Goal: Task Accomplishment & Management: Use online tool/utility

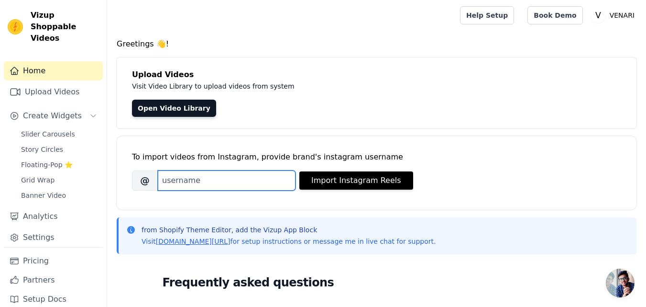
click at [216, 182] on input "Brand's Instagram Username" at bounding box center [227, 180] width 138 height 20
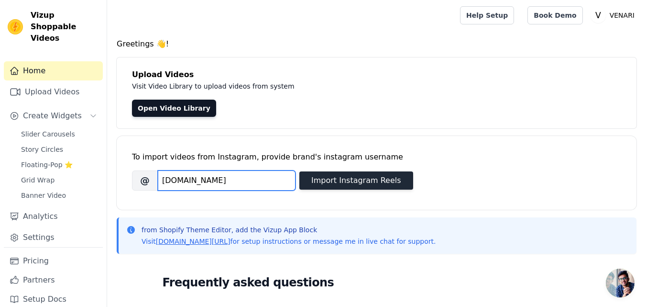
type input "venari.pk"
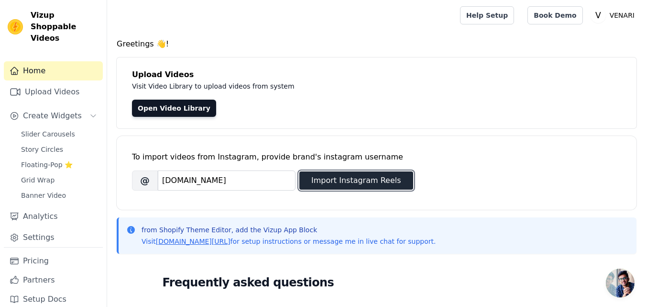
click at [331, 174] on button "Import Instagram Reels" at bounding box center [357, 180] width 114 height 18
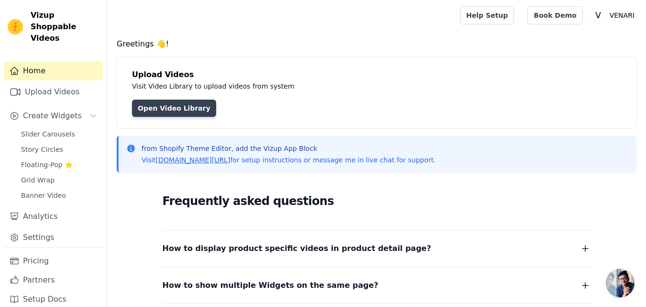
click at [178, 111] on link "Open Video Library" at bounding box center [174, 108] width 84 height 17
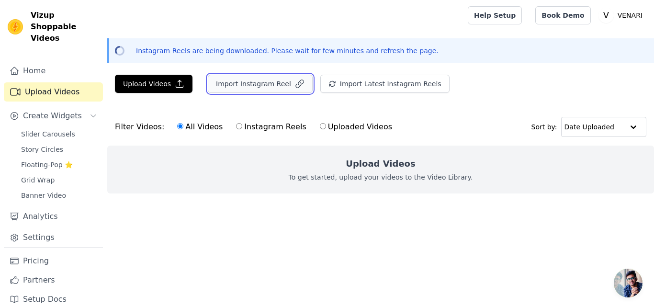
click at [261, 80] on button "Import Instagram Reel" at bounding box center [260, 84] width 105 height 18
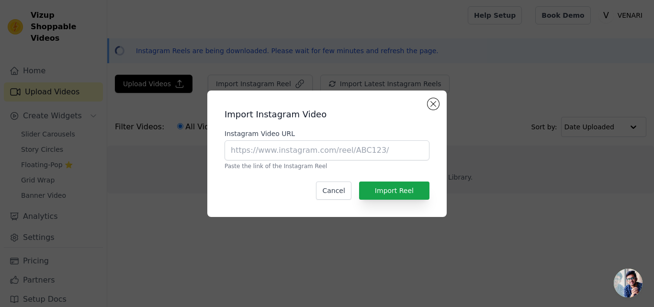
click at [405, 54] on div "Import Instagram Video Instagram Video URL Paste the link of the Instagram Reel…" at bounding box center [327, 153] width 654 height 307
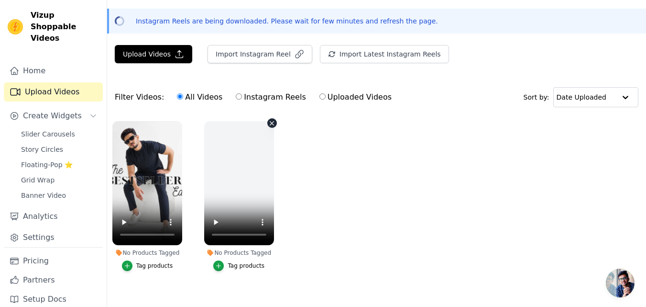
scroll to position [46, 0]
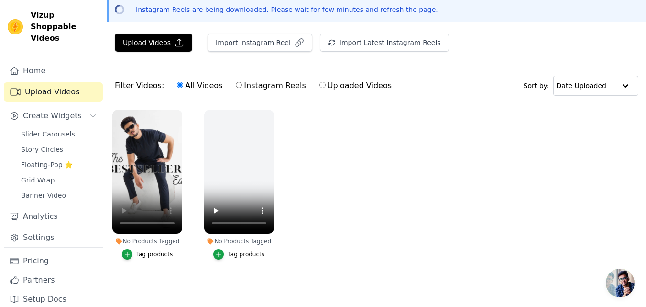
click at [154, 252] on div "Tag products" at bounding box center [154, 254] width 37 height 8
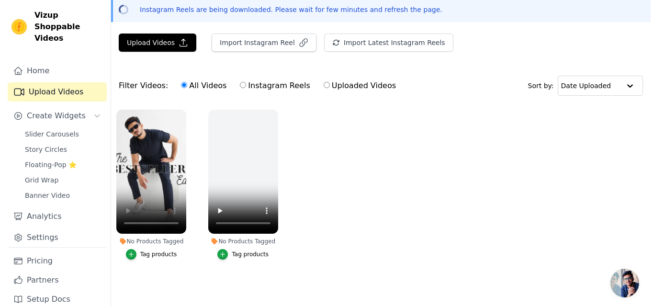
scroll to position [0, 0]
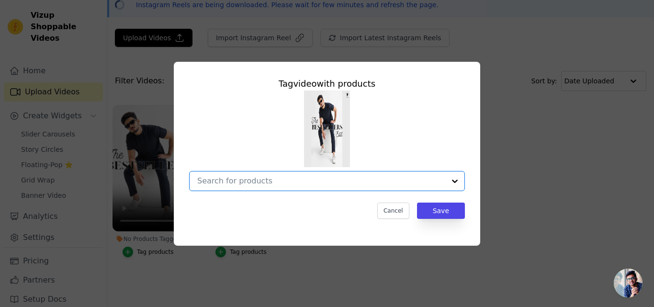
click at [429, 185] on input "No Products Tagged Tag video with products Option undefined, selected. Select i…" at bounding box center [321, 180] width 248 height 9
type input "co ord"
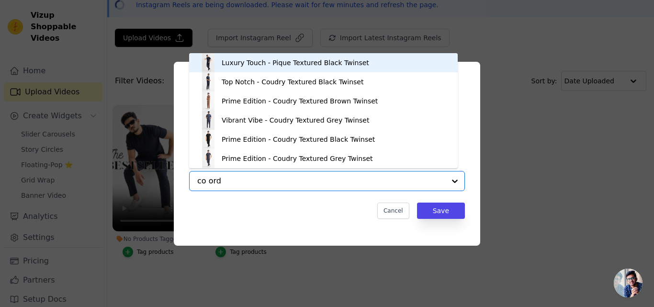
click at [313, 68] on div "Luxury Touch - Pique Textured Black Twinset" at bounding box center [323, 62] width 249 height 19
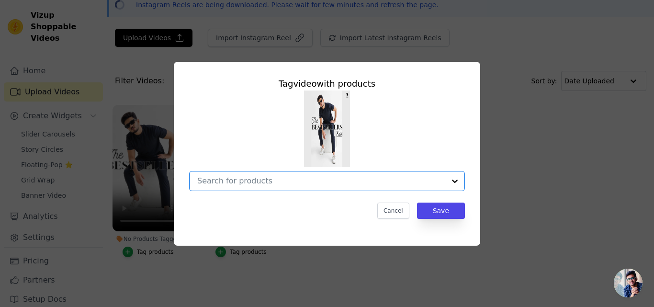
click at [321, 179] on input "No Products Tagged Tag video with products Option undefined, selected. Select i…" at bounding box center [321, 180] width 248 height 9
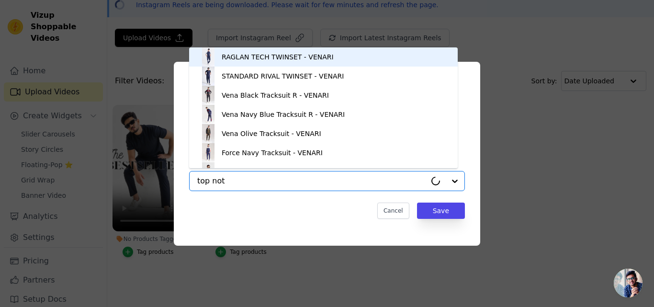
type input "top notc"
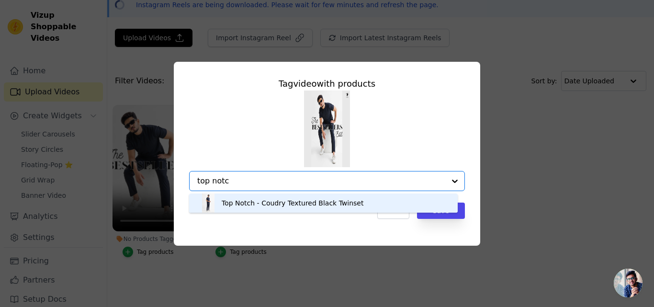
click at [288, 204] on div "Top Notch - Coudry Textured Black Twinset" at bounding box center [293, 203] width 142 height 10
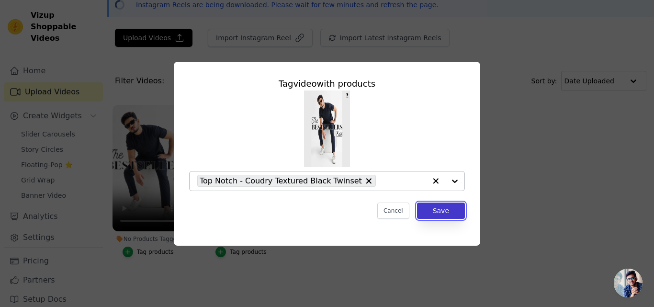
click at [431, 204] on button "Save" at bounding box center [441, 210] width 48 height 16
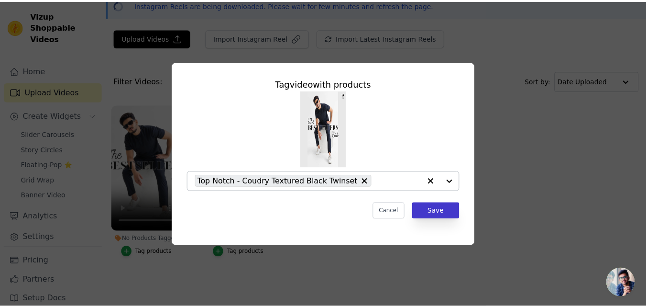
scroll to position [46, 0]
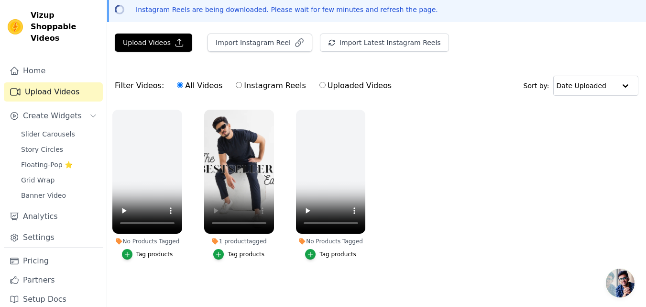
click at [240, 250] on div "Tag products" at bounding box center [246, 254] width 37 height 8
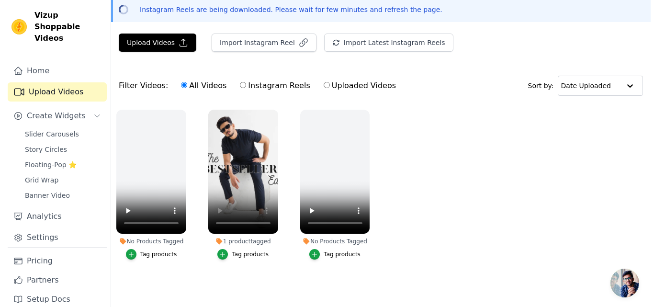
scroll to position [0, 0]
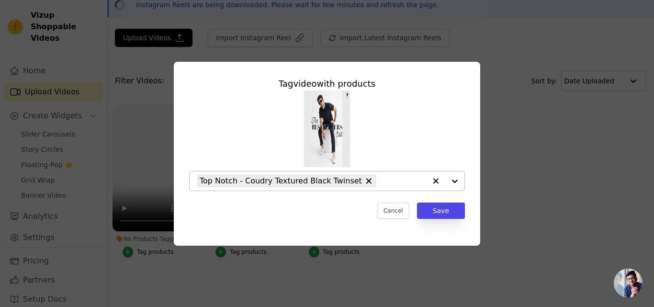
click at [451, 180] on div at bounding box center [445, 180] width 38 height 19
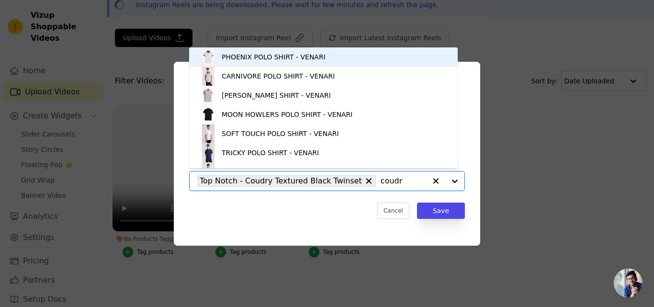
type input "coudry"
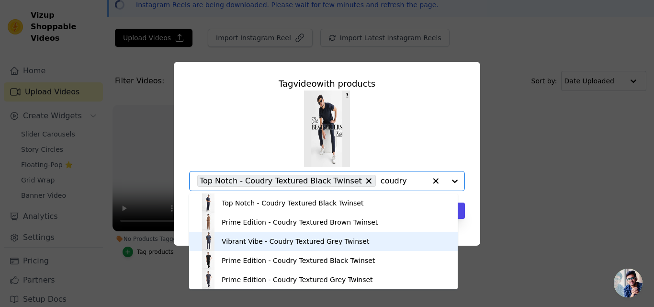
click at [324, 242] on div "Vibrant Vibe - Coudry Textured Grey Twinset" at bounding box center [295, 241] width 147 height 10
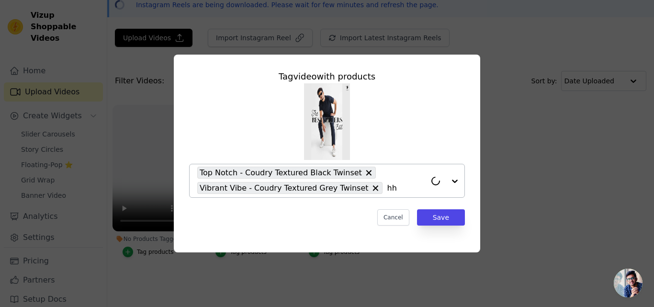
type input "h"
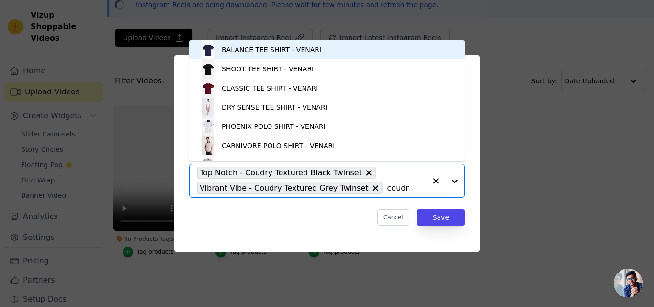
type input "coudry"
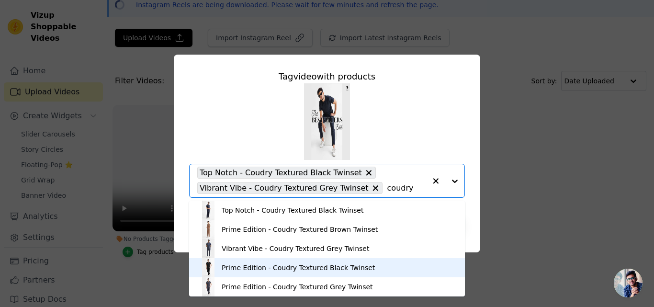
click at [290, 271] on div "Prime Edition - Coudry Textured Black Twinset" at bounding box center [298, 268] width 153 height 10
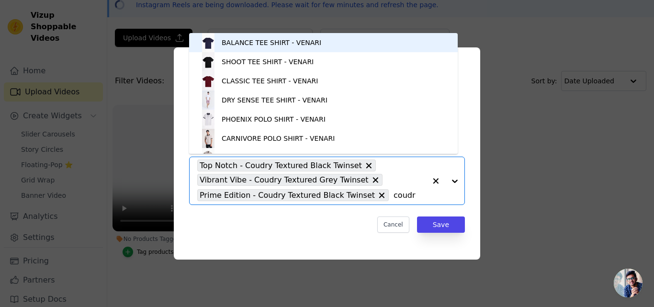
type input "coudry"
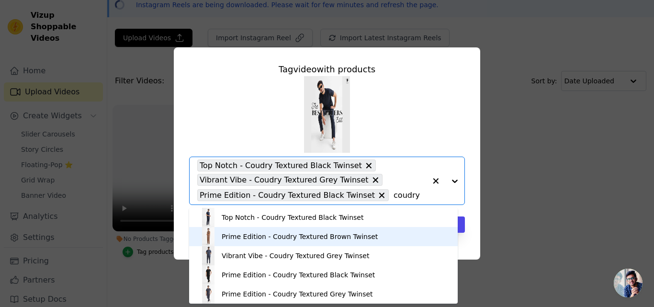
click at [316, 239] on div "Prime Edition - Coudry Textured Brown Twinset" at bounding box center [300, 237] width 156 height 10
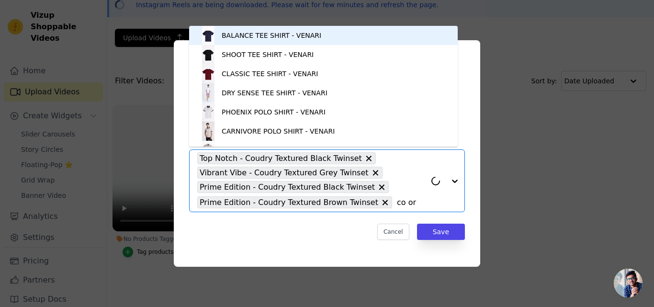
type input "co ord"
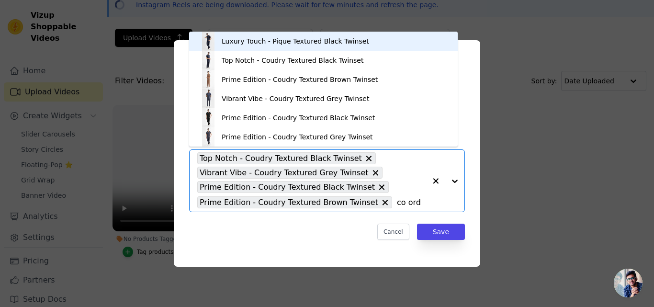
click at [285, 42] on div "Luxury Touch - Pique Textured Black Twinset" at bounding box center [295, 41] width 147 height 10
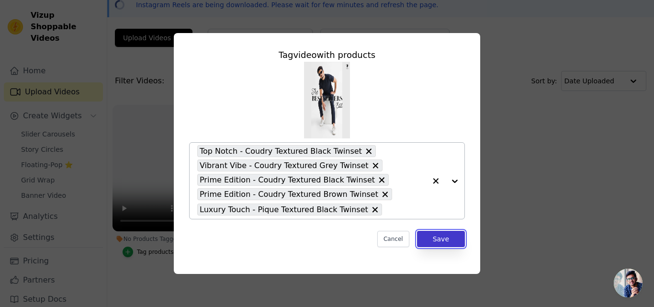
click at [452, 243] on button "Save" at bounding box center [441, 239] width 48 height 16
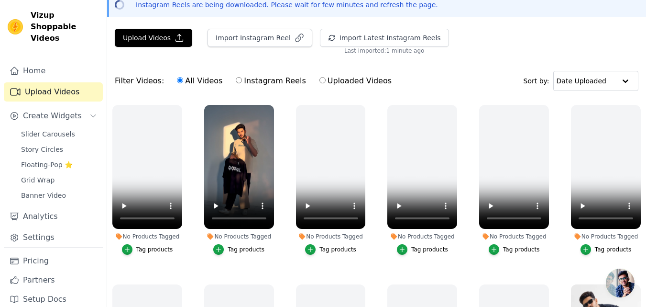
click at [254, 250] on div "Tag products" at bounding box center [246, 249] width 37 height 8
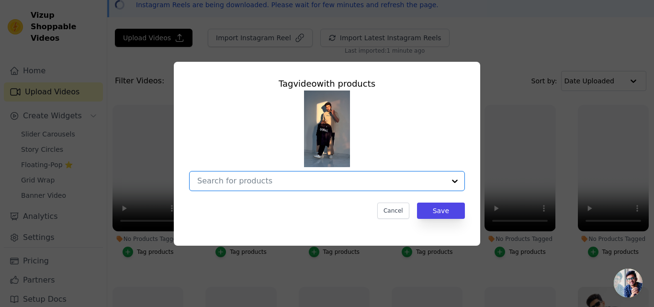
click at [266, 181] on input "No Products Tagged Tag video with products Option undefined, selected. Select i…" at bounding box center [321, 180] width 248 height 9
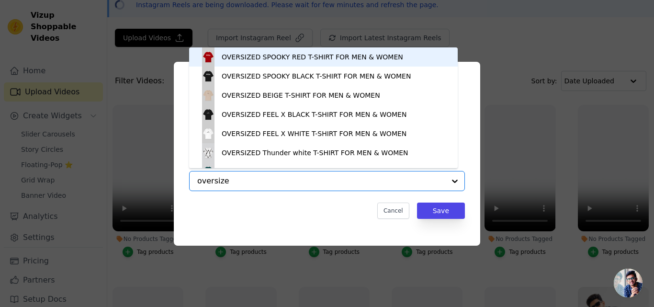
type input "oversized"
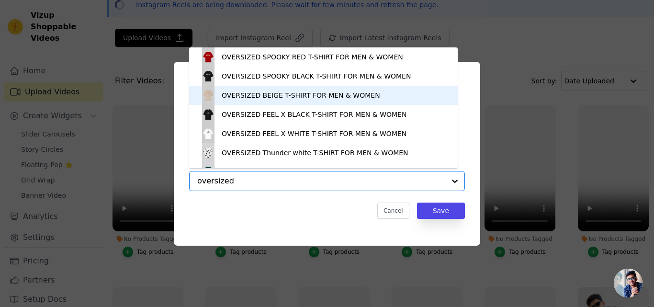
click at [266, 97] on div "OVERSIZED BEIGE T-SHIRT FOR MEN & WOMEN" at bounding box center [301, 95] width 158 height 10
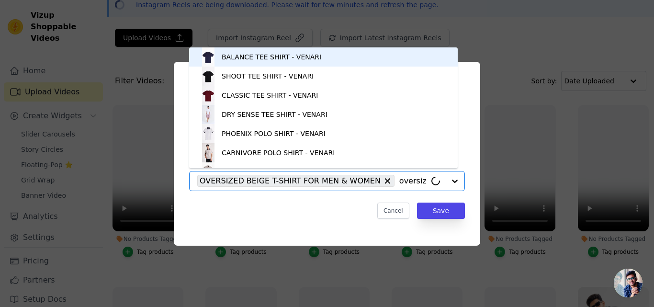
type input "oversize"
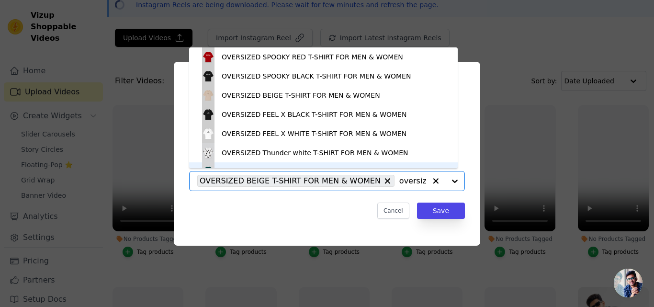
scroll to position [13, 0]
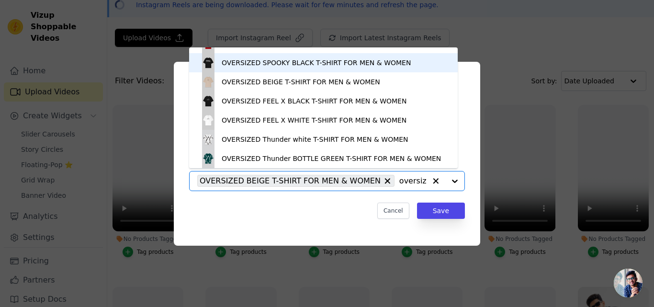
click at [276, 65] on div "OVERSIZED SPOOKY BLACK T-SHIRT FOR MEN & WOMEN" at bounding box center [316, 63] width 189 height 10
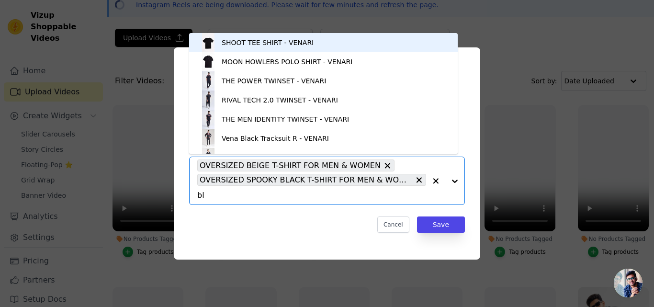
type input "b"
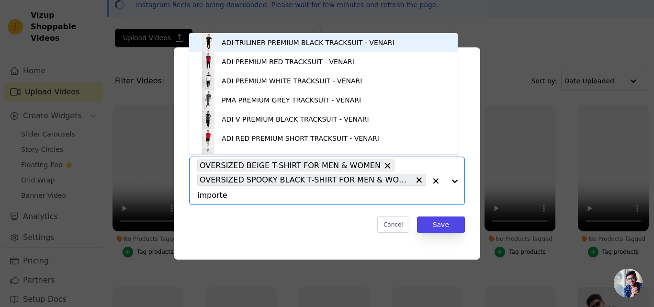
type input "imported"
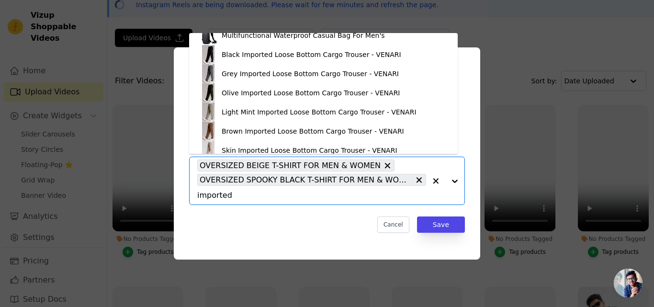
scroll to position [239, 0]
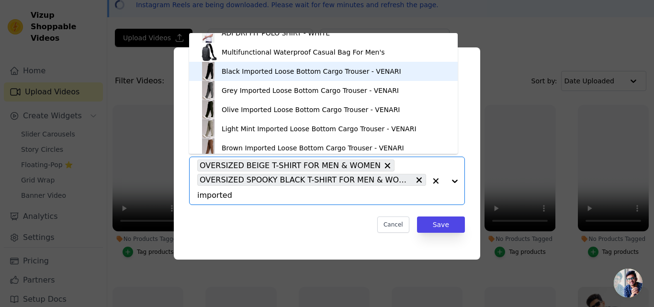
click at [237, 74] on div "Black Imported Loose Bottom Cargo Trouser - VENARI" at bounding box center [311, 72] width 179 height 10
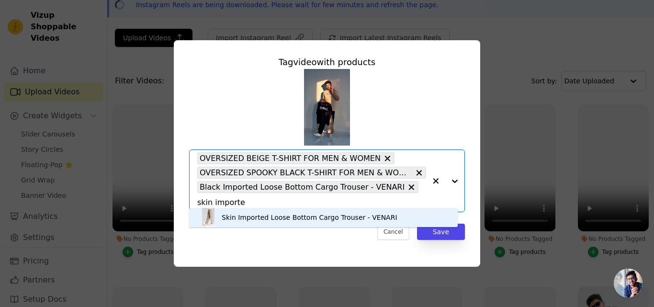
type input "skin imported"
click at [386, 209] on div "Skin Imported Loose Bottom Cargo Trouser - VENARI" at bounding box center [323, 217] width 249 height 19
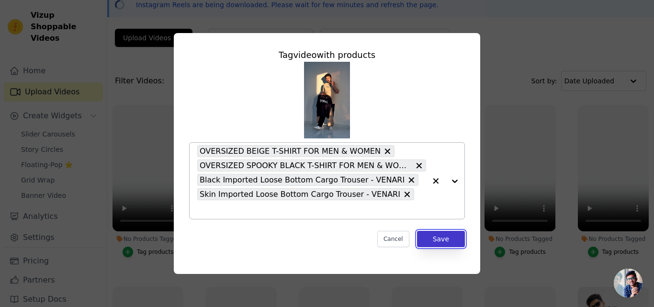
click at [447, 232] on button "Save" at bounding box center [441, 239] width 48 height 16
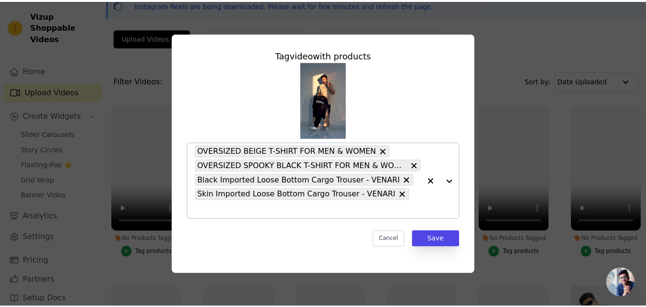
scroll to position [46, 0]
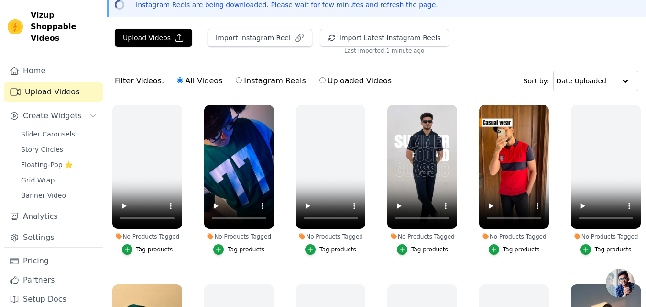
click at [250, 247] on div "Tag products" at bounding box center [246, 249] width 37 height 8
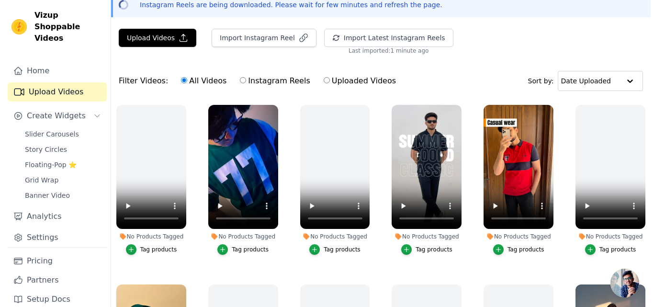
scroll to position [0, 0]
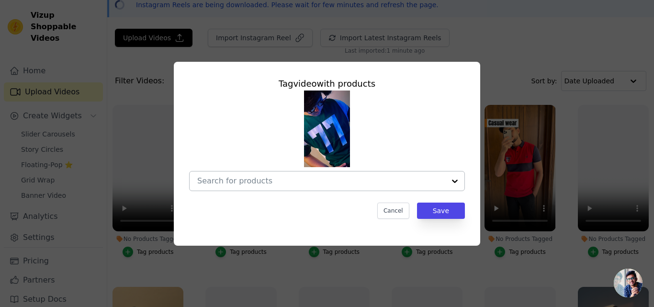
click at [264, 179] on input "No Products Tagged Tag video with products Cancel Save Tag products" at bounding box center [321, 180] width 248 height 9
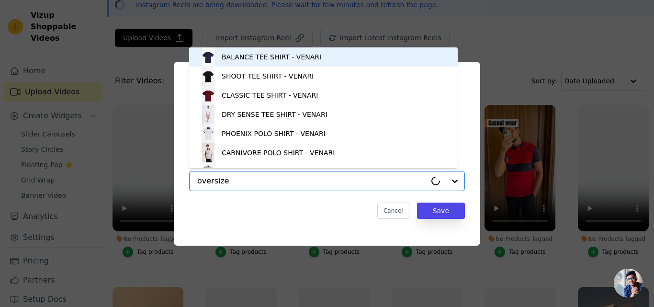
type input "oversized"
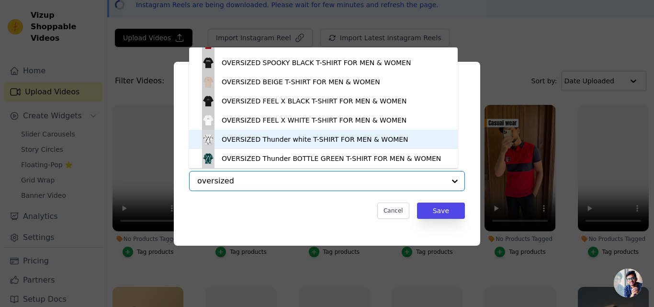
scroll to position [33, 0]
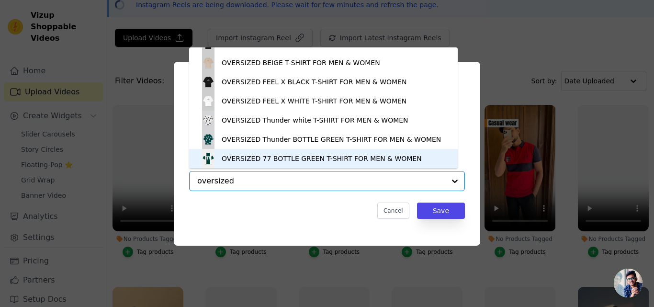
click at [307, 156] on div "OVERSIZED 77 BOTTLE GREEN T-SHIRT FOR MEN & WOMEN" at bounding box center [322, 159] width 200 height 10
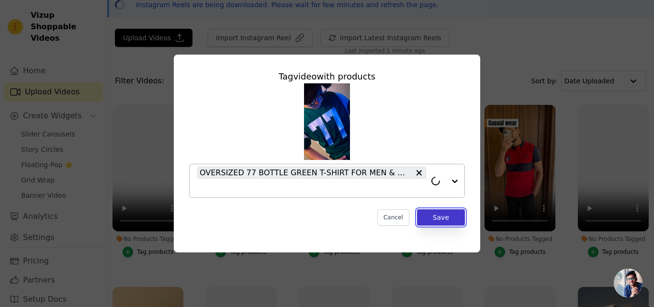
click at [432, 220] on button "Save" at bounding box center [441, 217] width 48 height 16
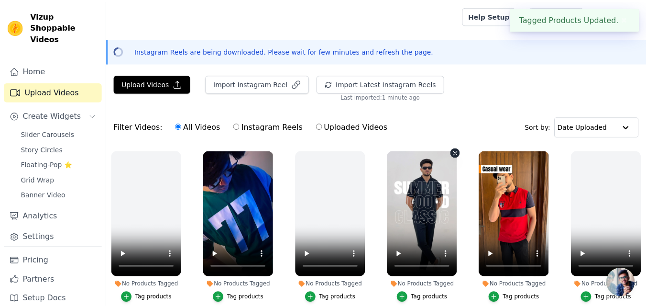
scroll to position [46, 0]
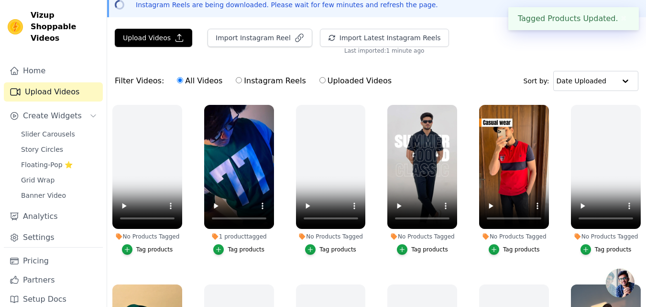
click at [529, 248] on div "Tag products" at bounding box center [521, 249] width 37 height 8
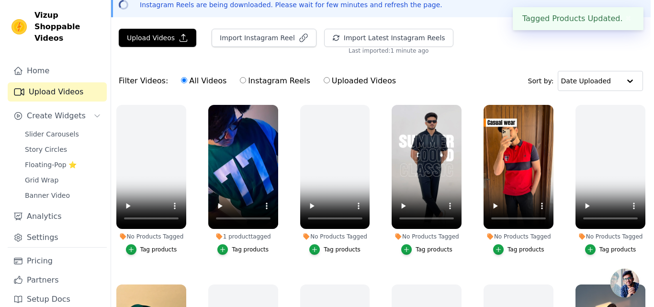
scroll to position [0, 0]
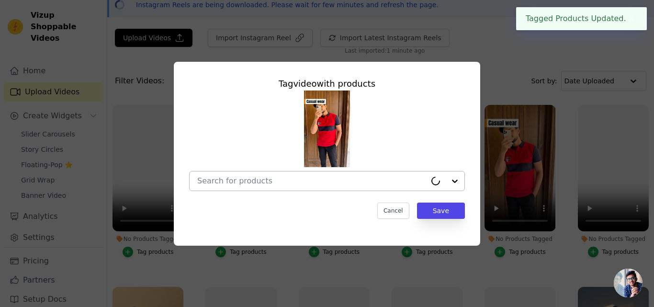
click at [248, 179] on input "No Products Tagged Tag video with products Cancel Save Tag products" at bounding box center [311, 180] width 229 height 9
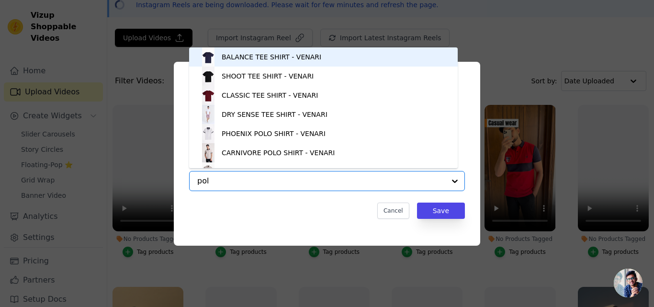
type input "polo"
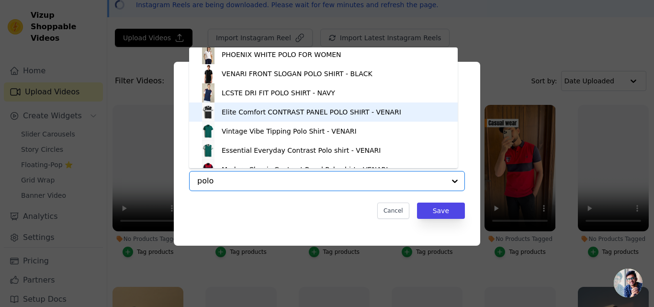
scroll to position [287, 0]
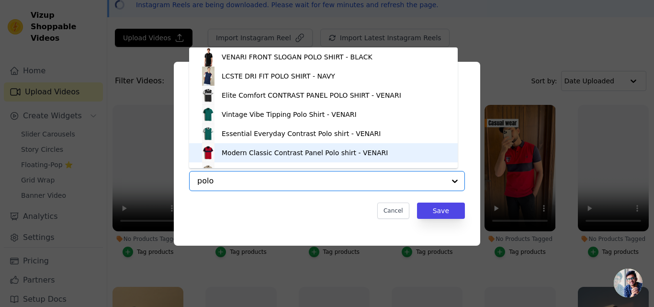
click at [263, 147] on div "Modern Classic Contrast Panel Polo shirt - VENARI" at bounding box center [323, 152] width 249 height 19
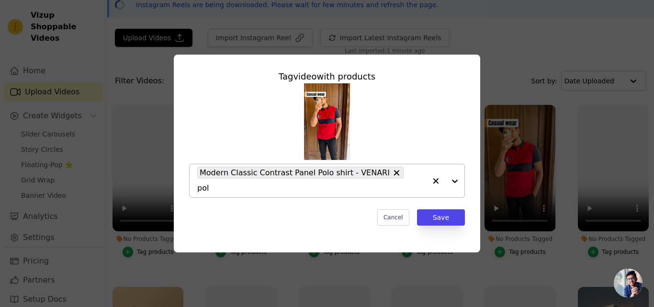
type input "polo"
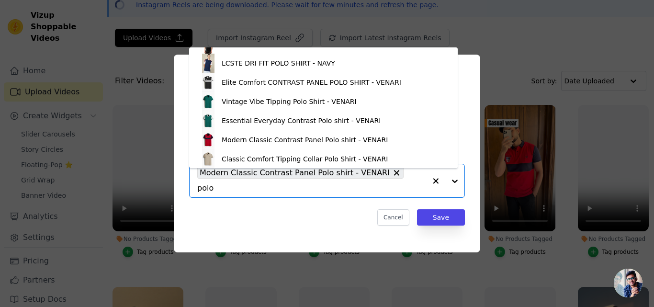
scroll to position [300, 0]
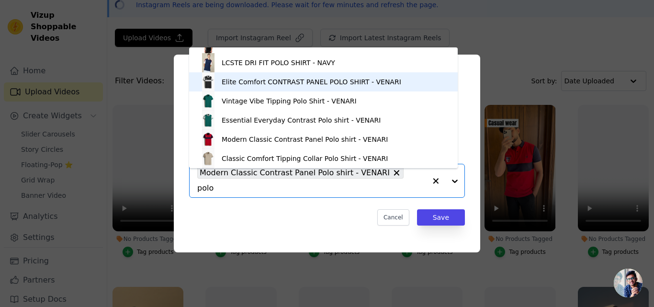
click at [296, 78] on div "Elite Comfort CONTRAST PANEL POLO SHIRT - VENARI" at bounding box center [311, 82] width 179 height 10
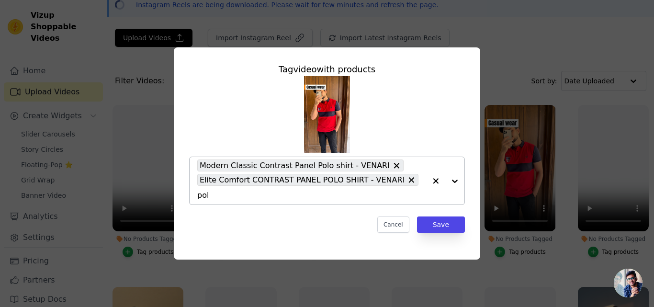
type input "polo"
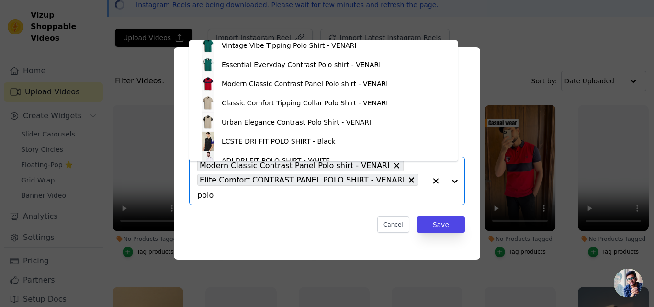
scroll to position [348, 0]
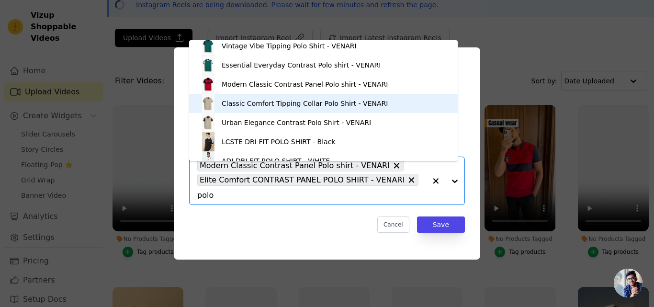
click at [280, 108] on div "Classic Comfort Tipping Collar Polo Shirt - VENARI" at bounding box center [305, 104] width 166 height 10
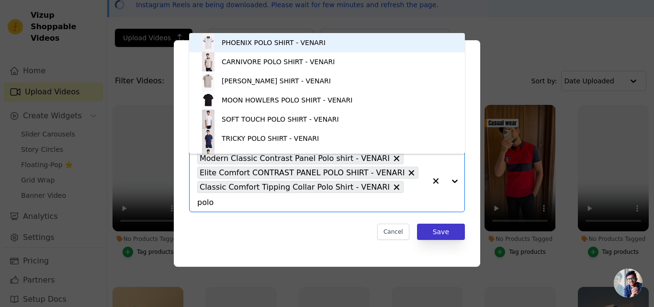
type input "polo"
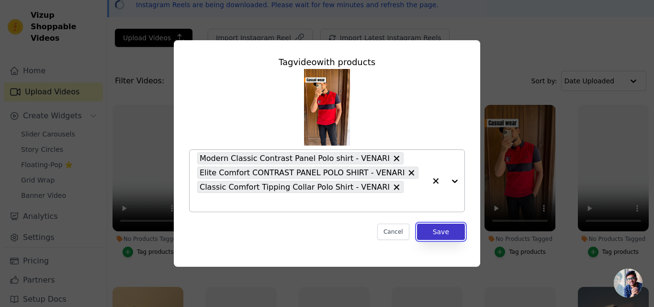
click at [441, 229] on button "Save" at bounding box center [441, 231] width 48 height 16
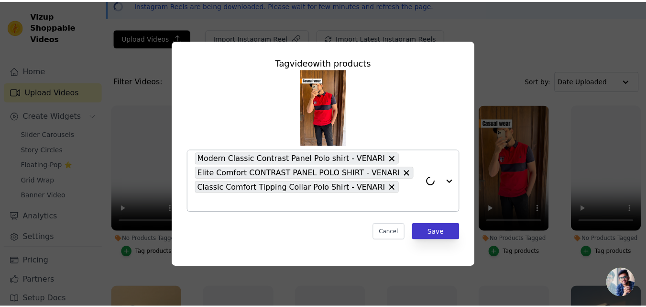
scroll to position [46, 0]
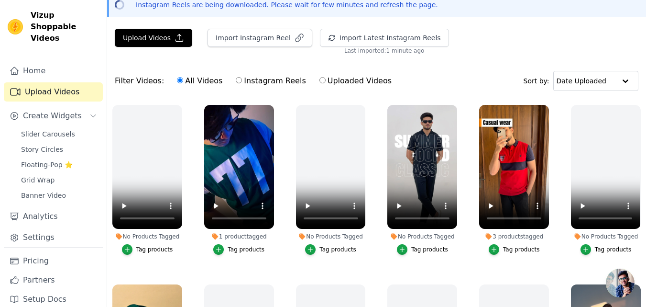
click at [422, 247] on div "Tag products" at bounding box center [429, 249] width 37 height 8
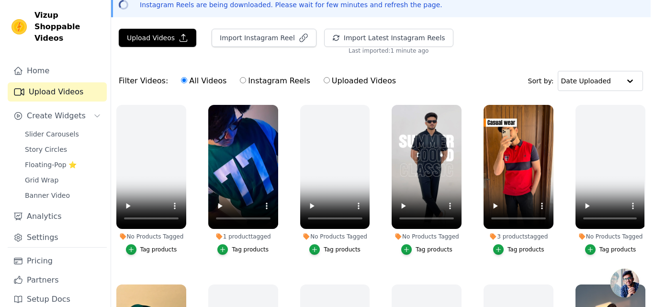
scroll to position [0, 0]
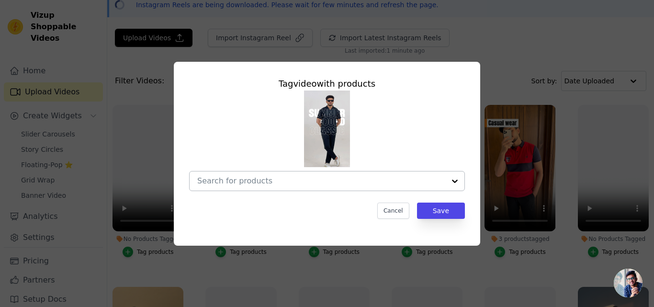
click at [217, 184] on input "No Products Tagged Tag video with products Cancel Save Tag products" at bounding box center [321, 180] width 248 height 9
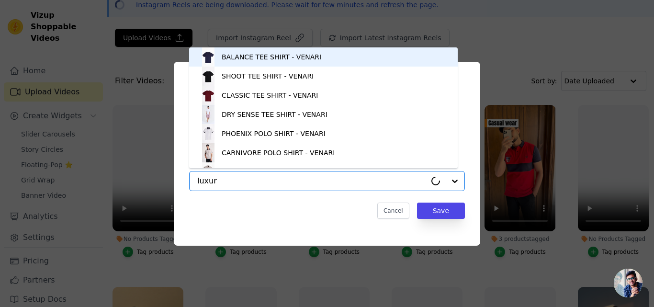
type input "luxury"
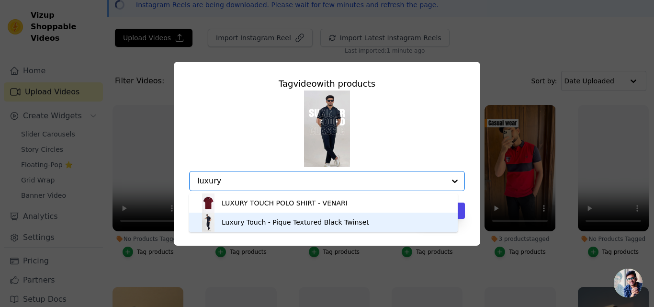
click at [373, 220] on div "Luxury Touch - Pique Textured Black Twinset" at bounding box center [323, 221] width 249 height 19
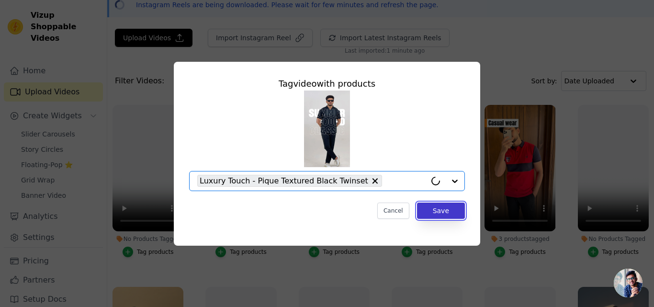
click at [452, 212] on button "Save" at bounding box center [441, 210] width 48 height 16
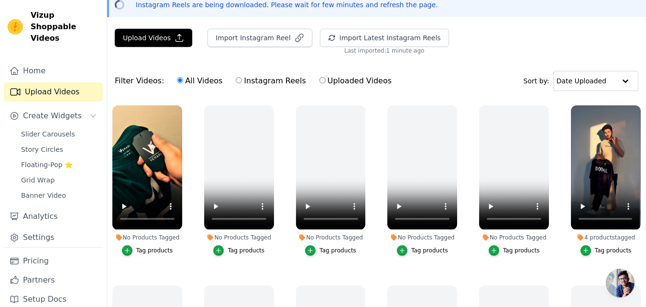
scroll to position [191, 0]
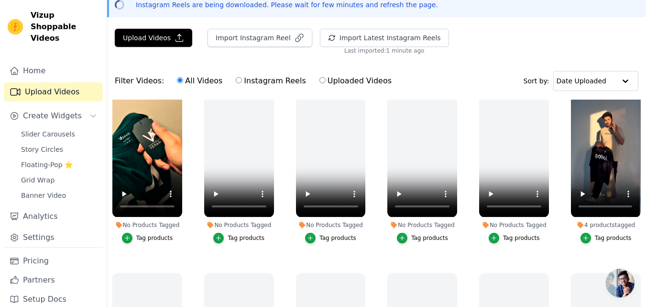
click at [167, 234] on div "Tag products" at bounding box center [154, 238] width 37 height 8
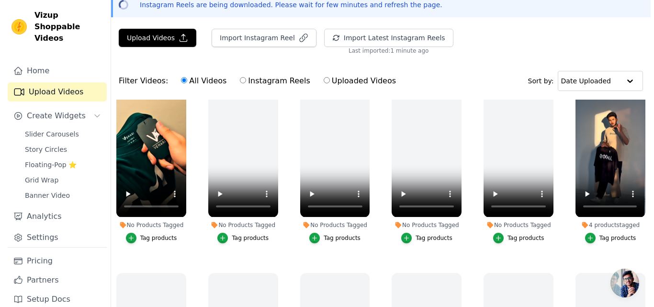
scroll to position [194, 0]
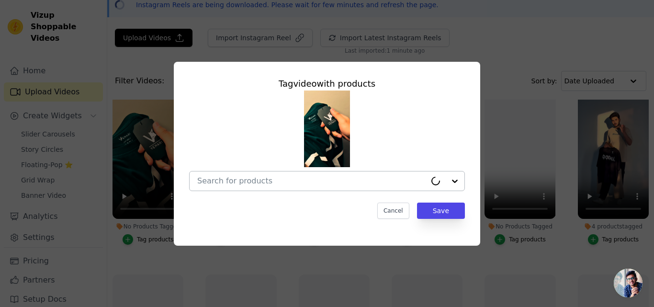
click at [222, 186] on div at bounding box center [311, 180] width 229 height 19
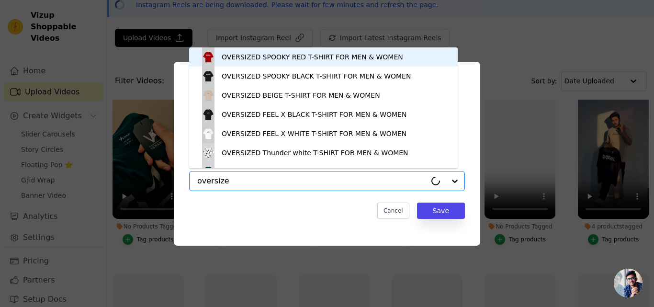
type input "oversized"
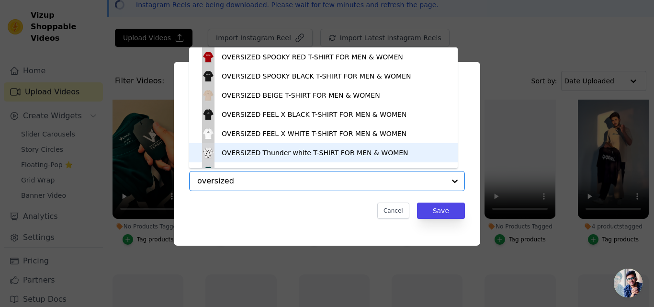
scroll to position [13, 0]
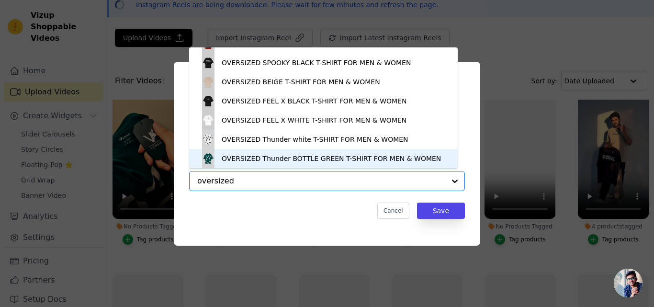
click at [317, 156] on div "OVERSIZED Thunder BOTTLE GREEN T-SHIRT FOR MEN & WOMEN" at bounding box center [331, 159] width 219 height 10
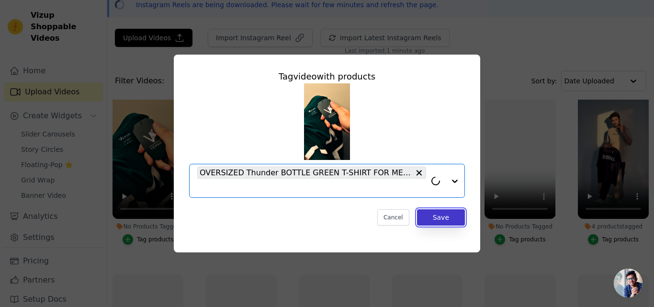
click at [439, 213] on button "Save" at bounding box center [441, 217] width 48 height 16
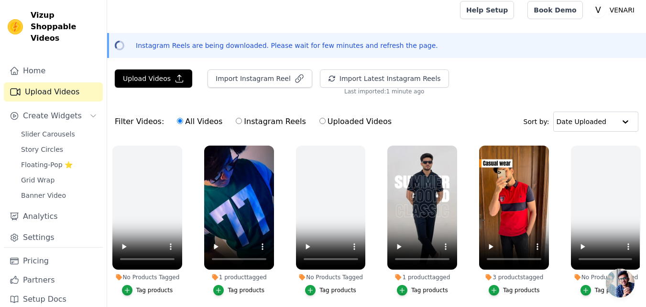
scroll to position [0, 0]
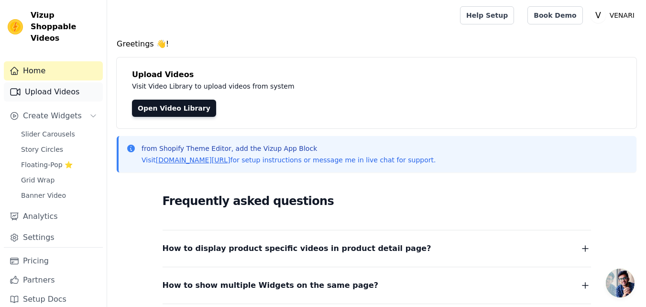
click at [76, 82] on link "Upload Videos" at bounding box center [53, 91] width 99 height 19
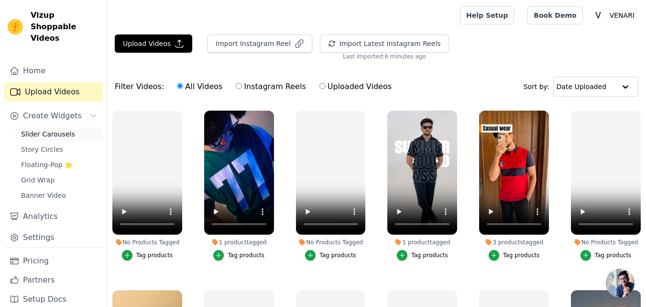
click at [58, 129] on span "Slider Carousels" at bounding box center [48, 134] width 54 height 10
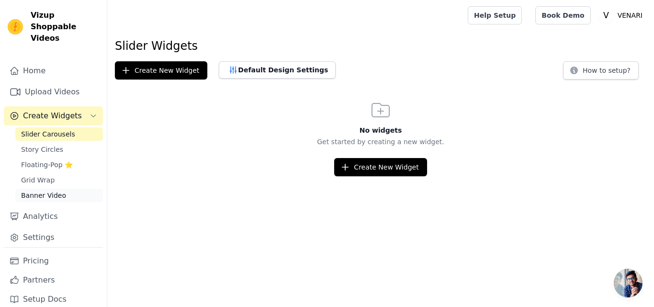
click at [70, 189] on link "Banner Video" at bounding box center [59, 195] width 88 height 13
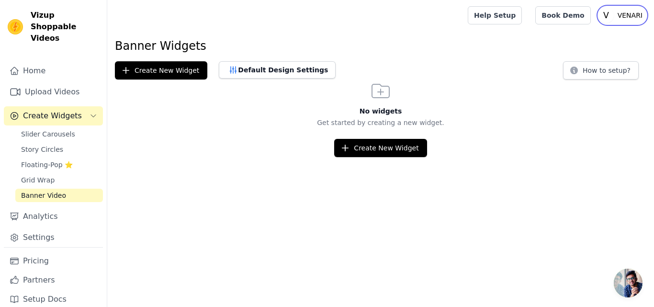
click at [619, 15] on p "VENARI" at bounding box center [629, 15] width 33 height 17
click at [522, 56] on div "Banner Widgets Create New Widget Default Design Settings How to setup? No widge…" at bounding box center [380, 97] width 546 height 119
click at [97, 82] on link "Upload Videos" at bounding box center [53, 91] width 99 height 19
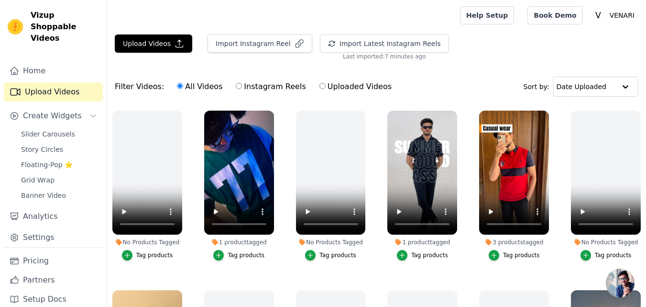
click at [466, 187] on ul "No Products Tagged Tag products 1 product tagged Tag products No Products Tagge…" at bounding box center [376, 243] width 539 height 276
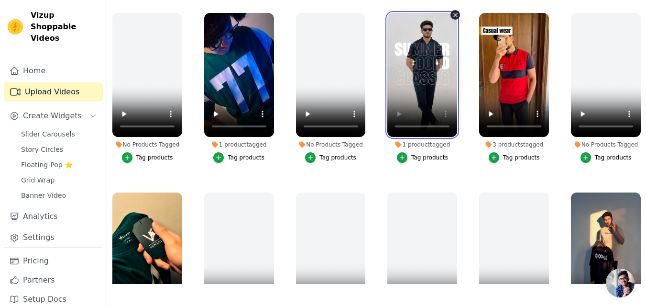
click at [434, 55] on video at bounding box center [423, 75] width 70 height 124
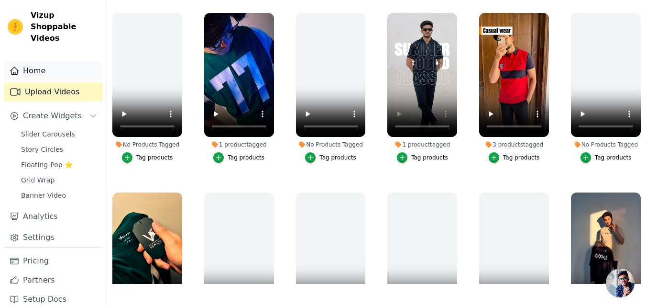
click at [67, 61] on link "Home" at bounding box center [53, 70] width 99 height 19
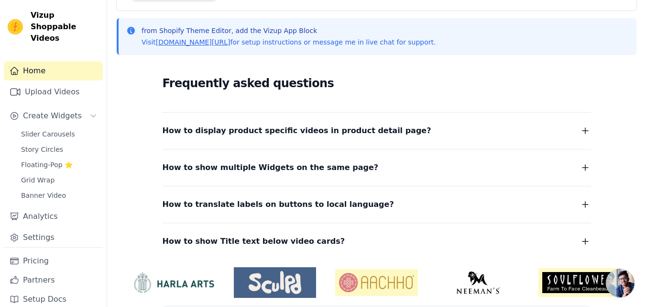
scroll to position [101, 0]
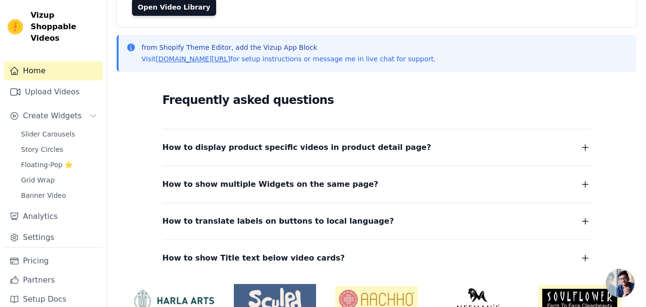
click at [585, 144] on icon "button" at bounding box center [585, 147] width 11 height 11
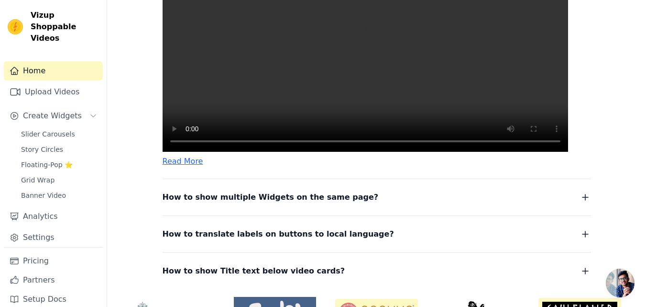
scroll to position [340, 0]
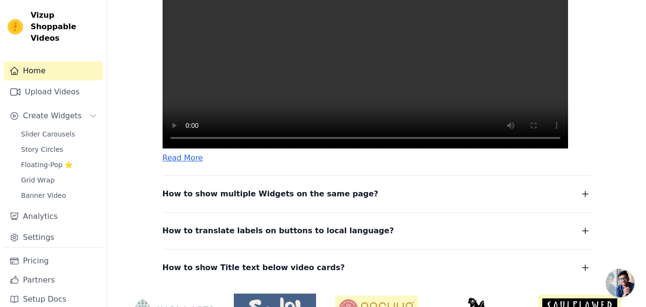
click at [586, 200] on icon "button" at bounding box center [585, 193] width 11 height 11
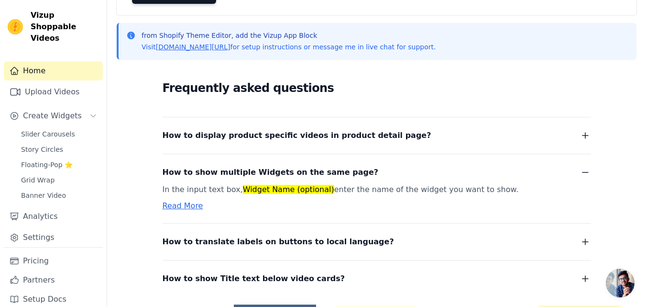
scroll to position [133, 0]
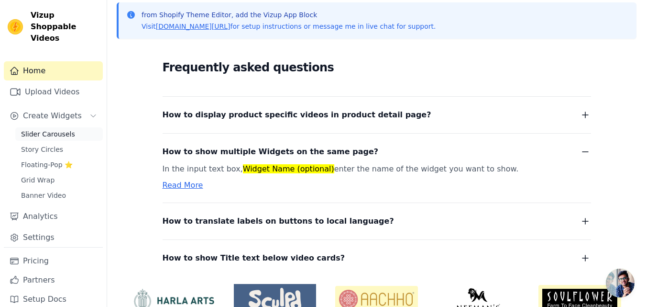
click at [67, 129] on link "Slider Carousels" at bounding box center [59, 133] width 88 height 13
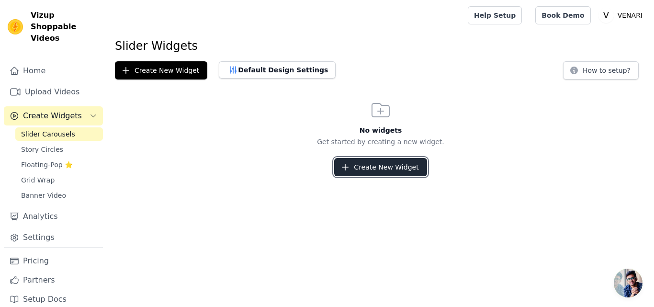
click at [393, 175] on button "Create New Widget" at bounding box center [380, 167] width 92 height 18
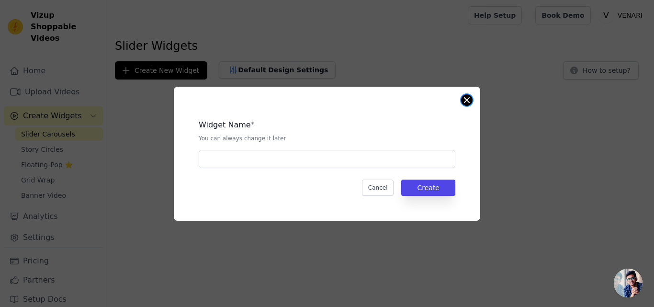
click at [463, 98] on button "Close modal" at bounding box center [466, 99] width 11 height 11
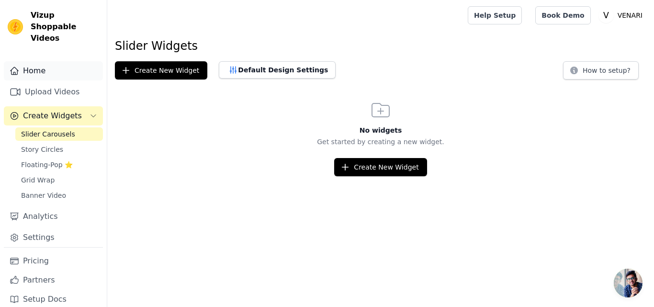
click at [62, 64] on link "Home" at bounding box center [53, 70] width 99 height 19
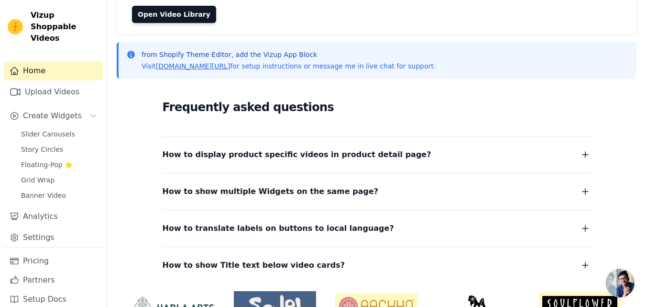
scroll to position [96, 0]
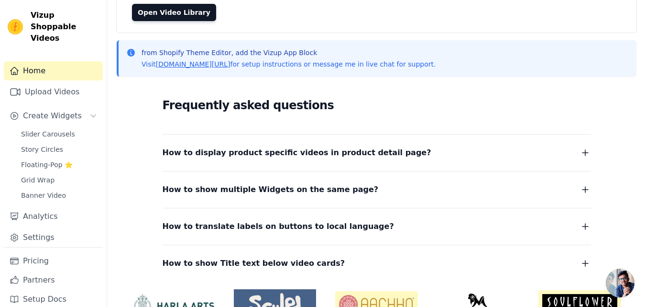
click at [586, 156] on icon "button" at bounding box center [586, 153] width 6 height 6
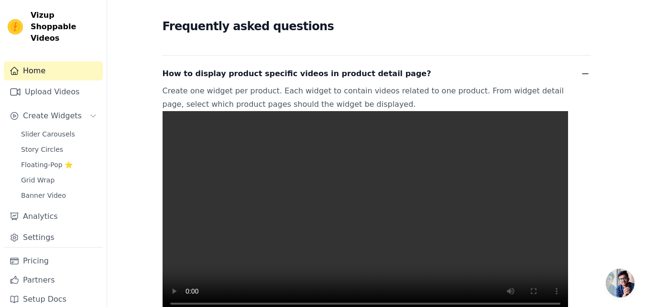
scroll to position [191, 0]
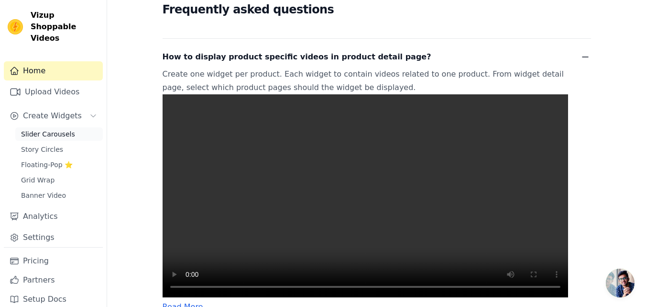
click at [55, 129] on span "Slider Carousels" at bounding box center [48, 134] width 54 height 10
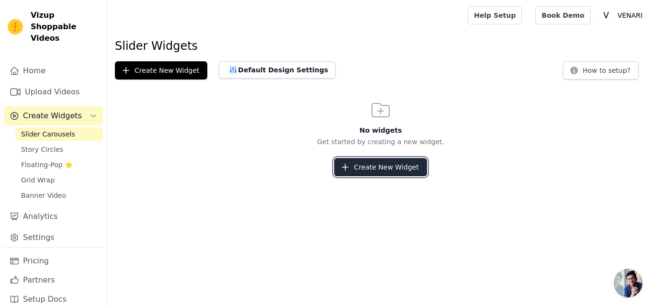
click at [374, 160] on button "Create New Widget" at bounding box center [380, 167] width 92 height 18
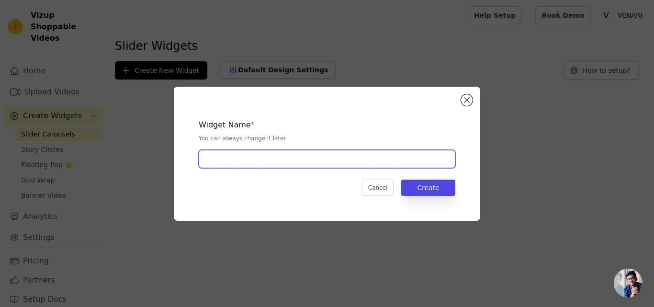
click at [210, 160] on input "text" at bounding box center [327, 159] width 256 height 18
type input "slider widget"
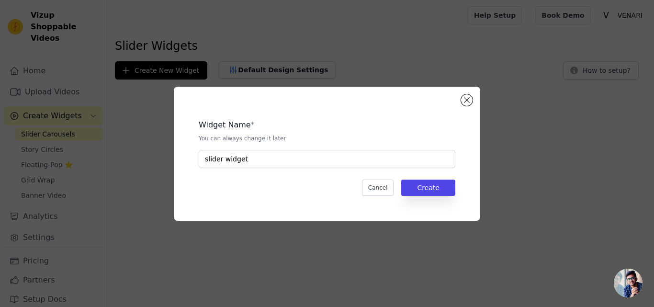
click at [448, 177] on div "Widget Name * You can always change it later slider widget Cancel Create" at bounding box center [327, 153] width 276 height 103
click at [445, 185] on button "Create" at bounding box center [428, 187] width 54 height 16
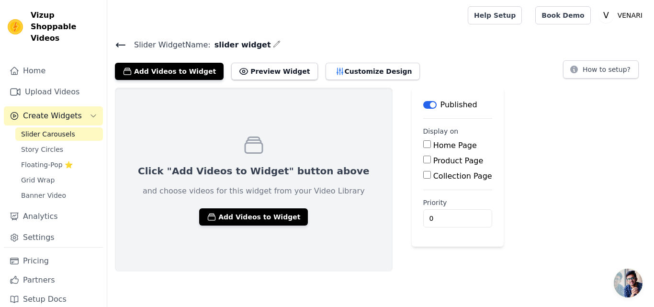
click at [423, 161] on input "Product Page" at bounding box center [427, 160] width 8 height 8
checkbox input "true"
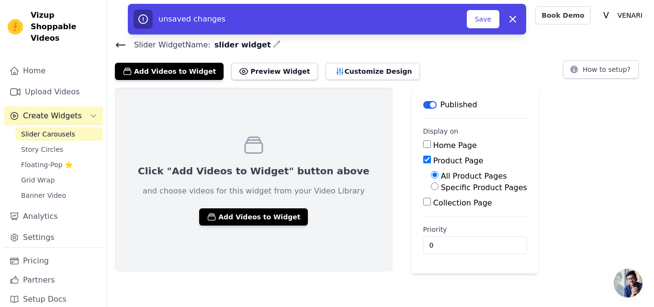
click at [431, 185] on input "Specific Product Pages" at bounding box center [435, 186] width 8 height 8
radio input "true"
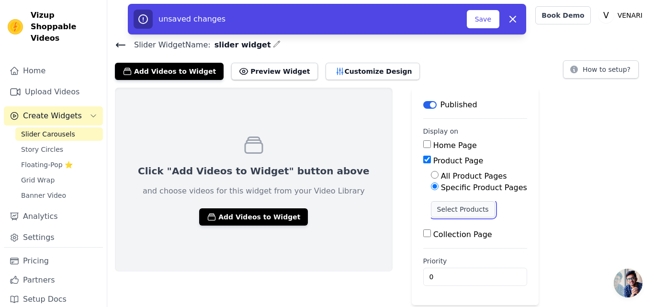
click at [431, 210] on button "Select Products" at bounding box center [463, 209] width 64 height 16
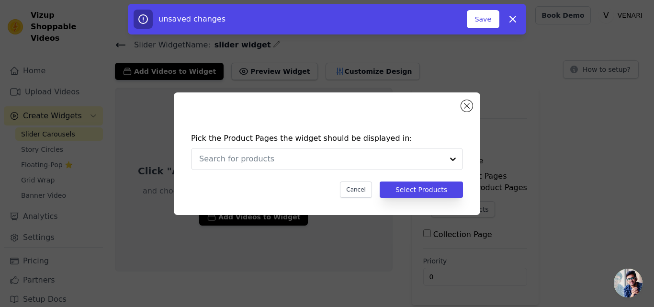
click at [460, 104] on div "Pick the Product Pages the widget should be displayed in: Cancel Select Products" at bounding box center [327, 153] width 306 height 122
click at [463, 105] on button "Close modal" at bounding box center [466, 105] width 11 height 11
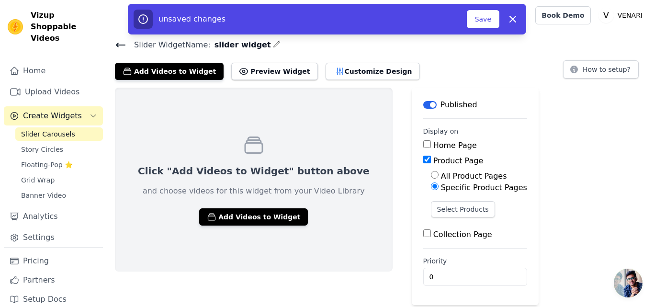
click at [431, 175] on input "All Product Pages" at bounding box center [435, 175] width 8 height 8
radio input "true"
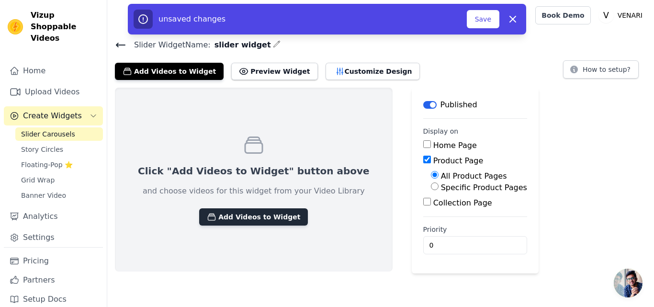
click at [270, 216] on button "Add Videos to Widget" at bounding box center [253, 216] width 109 height 17
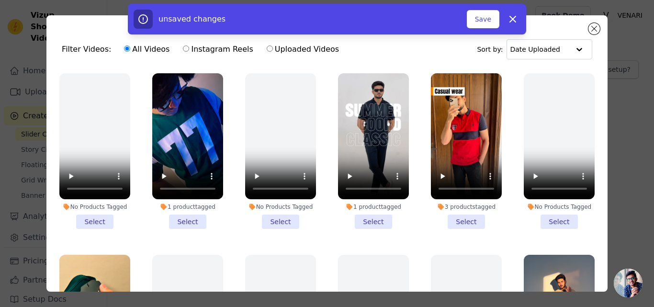
click at [191, 222] on li "1 product tagged Select" at bounding box center [187, 151] width 71 height 156
click at [0, 0] on input "1 product tagged Select" at bounding box center [0, 0] width 0 height 0
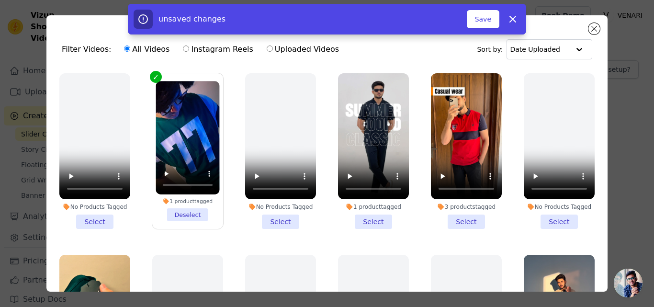
click at [366, 217] on li "1 product tagged Select" at bounding box center [373, 151] width 71 height 156
click at [0, 0] on input "1 product tagged Select" at bounding box center [0, 0] width 0 height 0
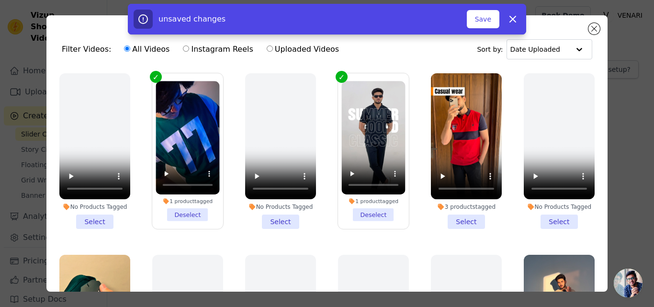
click at [450, 217] on li "3 products tagged Select" at bounding box center [466, 151] width 71 height 156
click at [0, 0] on input "3 products tagged Select" at bounding box center [0, 0] width 0 height 0
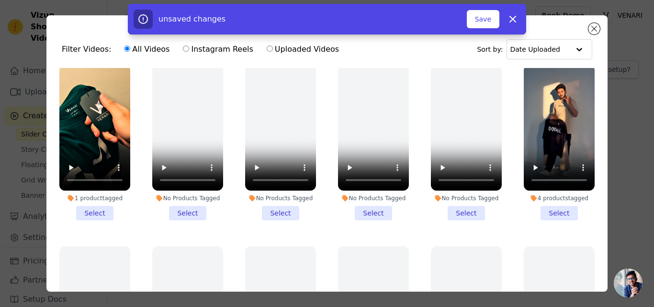
scroll to position [191, 0]
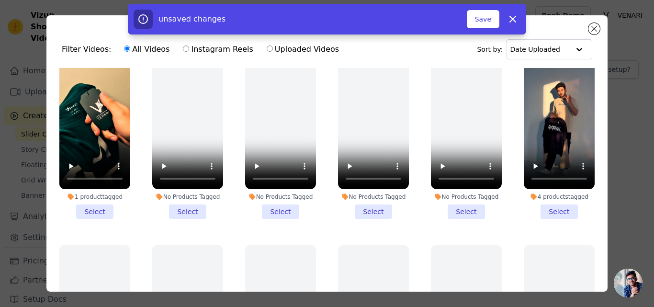
click at [106, 199] on li "1 product tagged Select" at bounding box center [94, 141] width 71 height 156
click at [0, 0] on input "1 product tagged Select" at bounding box center [0, 0] width 0 height 0
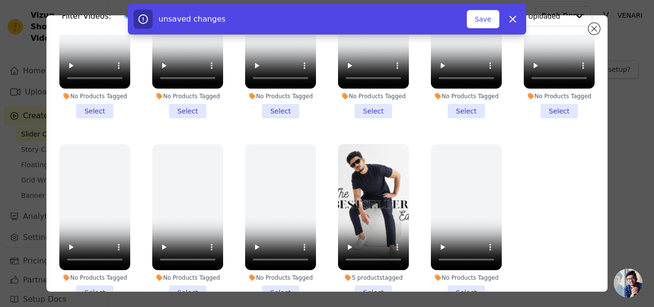
scroll to position [48, 0]
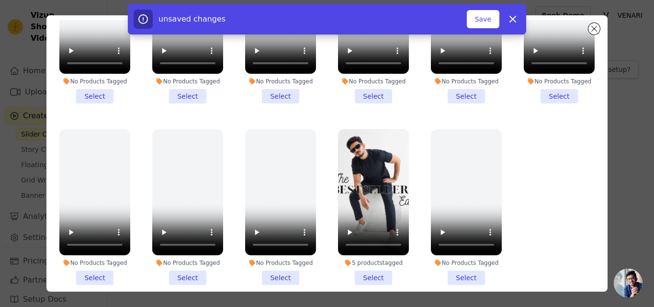
click at [356, 263] on li "5 products tagged Select" at bounding box center [373, 207] width 71 height 156
click at [0, 0] on input "5 products tagged Select" at bounding box center [0, 0] width 0 height 0
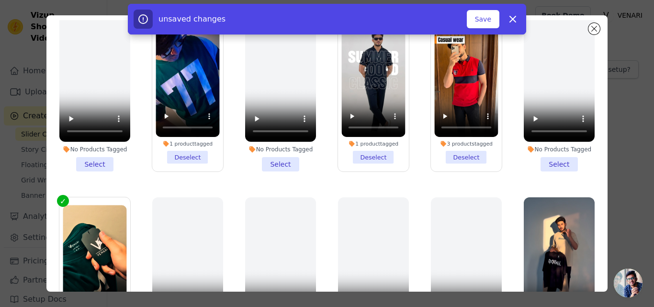
scroll to position [105, 0]
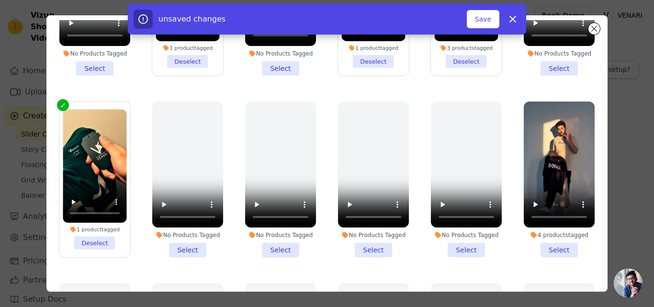
click at [547, 236] on li "4 products tagged Select" at bounding box center [558, 179] width 71 height 156
click at [0, 0] on input "4 products tagged Select" at bounding box center [0, 0] width 0 height 0
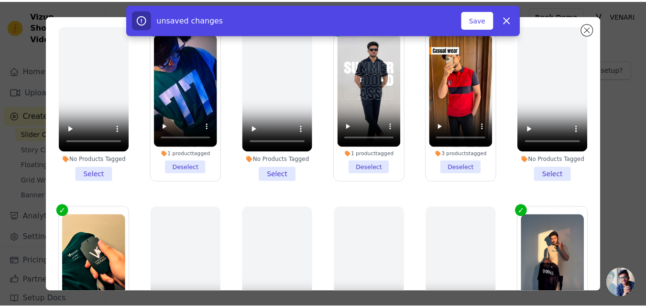
scroll to position [0, 0]
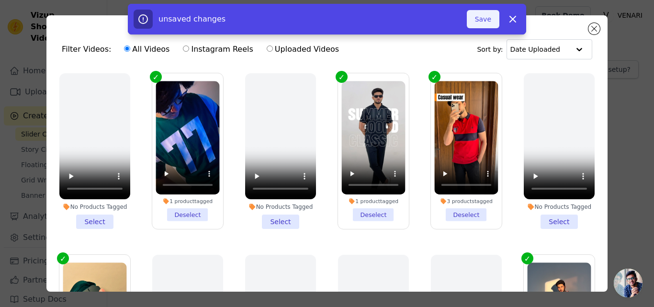
click at [483, 21] on button "Save" at bounding box center [483, 19] width 33 height 18
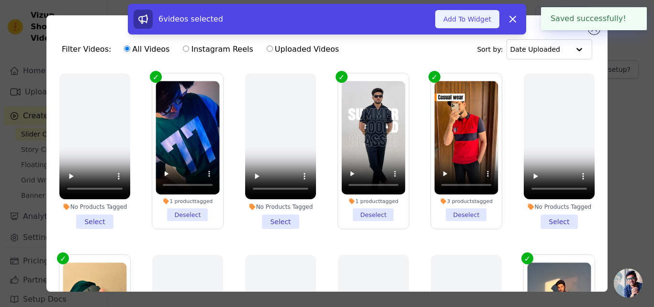
click at [472, 22] on button "Add To Widget" at bounding box center [467, 19] width 64 height 18
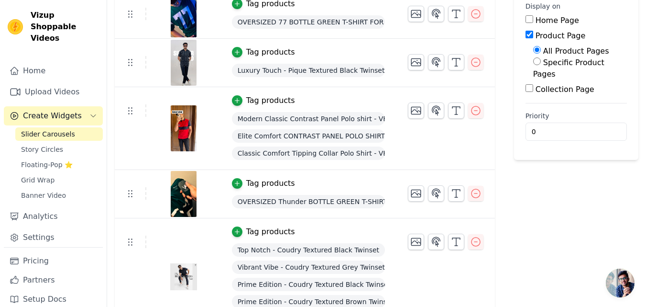
scroll to position [110, 0]
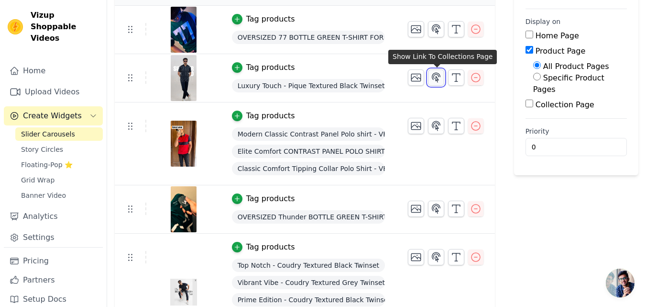
click at [442, 80] on icon "button" at bounding box center [436, 77] width 11 height 11
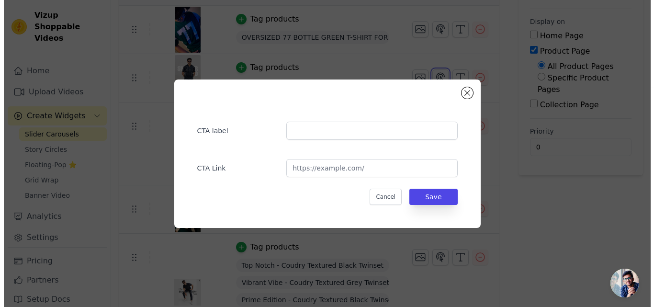
scroll to position [0, 0]
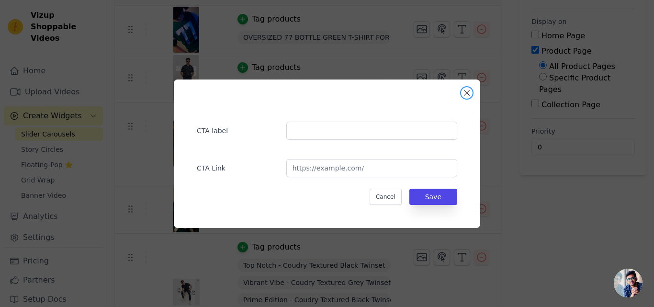
click at [467, 92] on button "Close modal" at bounding box center [466, 92] width 11 height 11
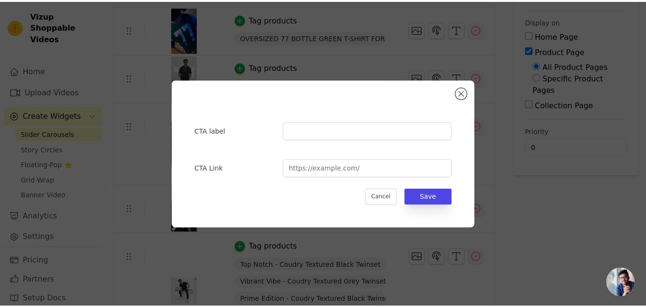
scroll to position [110, 0]
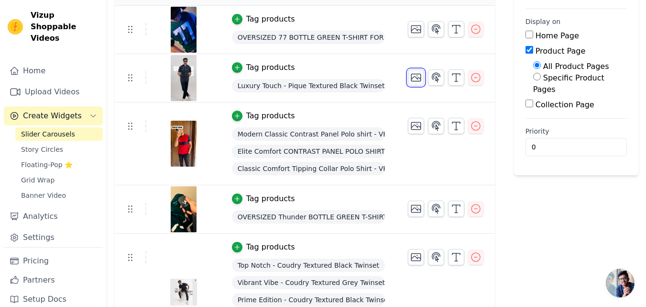
click at [418, 79] on icon "button" at bounding box center [416, 77] width 11 height 11
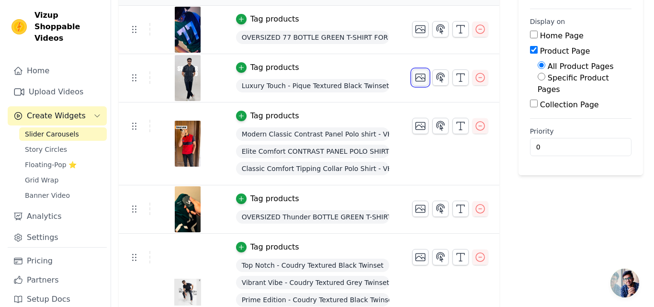
scroll to position [0, 0]
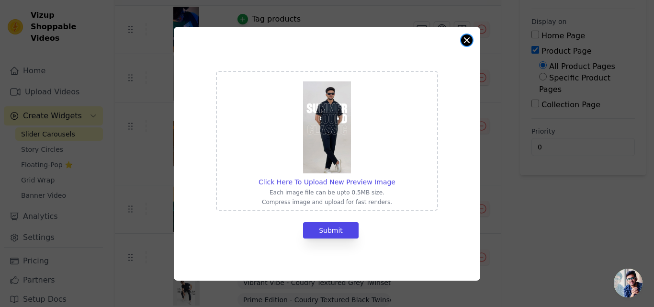
click at [463, 37] on button "Close modal" at bounding box center [466, 39] width 11 height 11
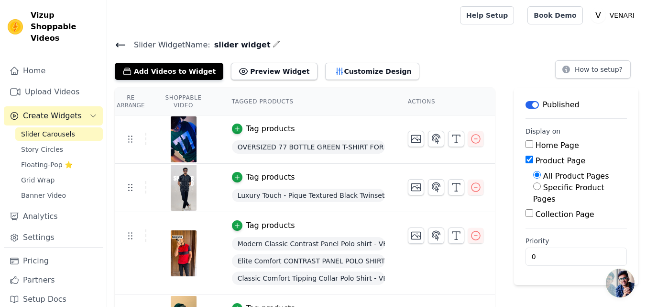
click at [530, 144] on input "Home Page" at bounding box center [530, 144] width 8 height 8
checkbox input "true"
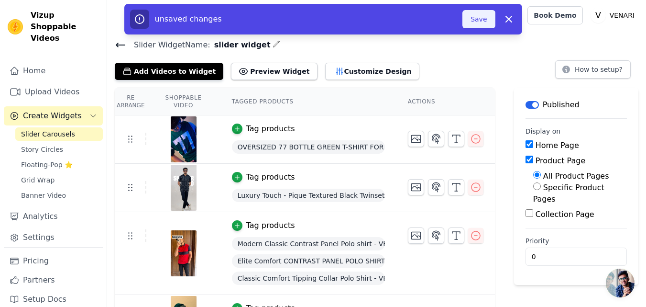
click at [482, 14] on button "Save" at bounding box center [479, 19] width 33 height 18
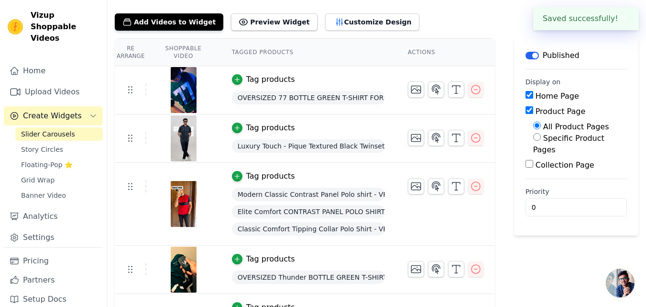
scroll to position [96, 0]
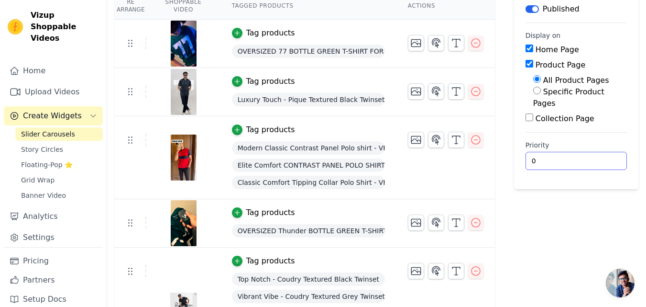
click at [594, 152] on input "0" at bounding box center [576, 161] width 101 height 18
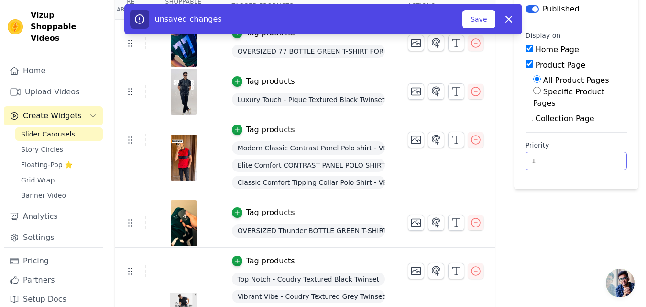
click at [597, 152] on input "1" at bounding box center [576, 161] width 101 height 18
click at [597, 152] on input "2" at bounding box center [576, 161] width 101 height 18
click at [597, 152] on input "3" at bounding box center [576, 161] width 101 height 18
type input "4"
click at [597, 152] on input "4" at bounding box center [576, 161] width 101 height 18
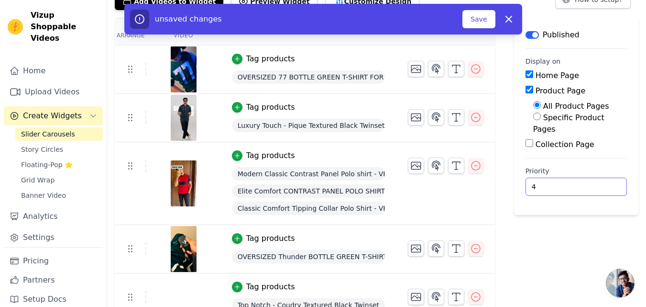
scroll to position [62, 0]
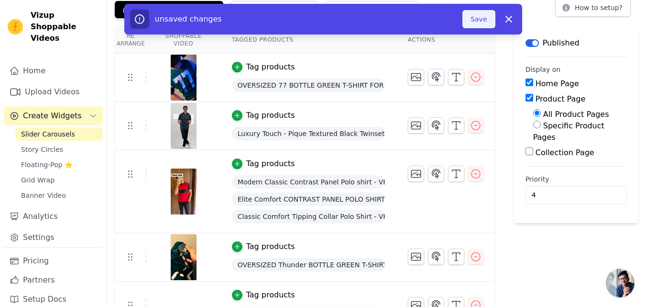
click at [477, 26] on button "Save" at bounding box center [479, 19] width 33 height 18
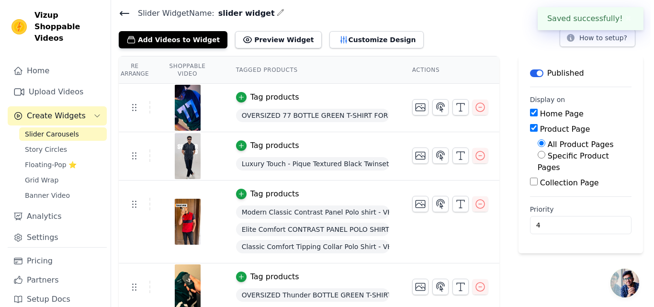
scroll to position [0, 0]
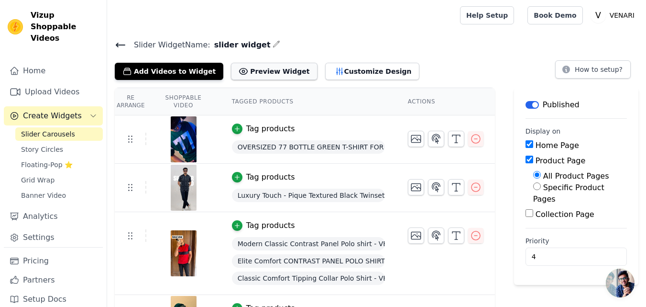
click at [243, 74] on button "Preview Widget" at bounding box center [274, 71] width 86 height 17
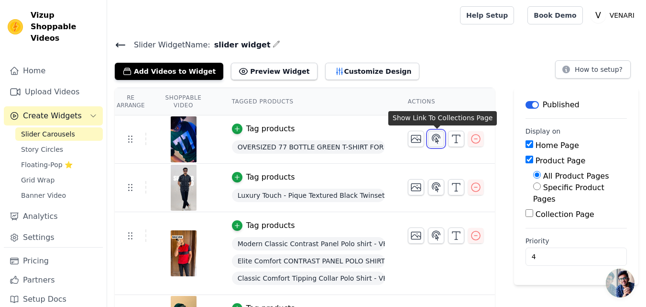
click at [434, 138] on icon "button" at bounding box center [436, 138] width 11 height 11
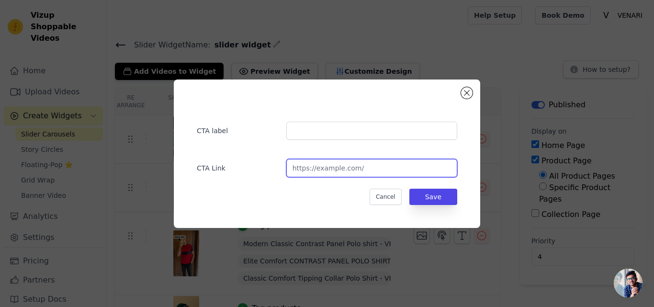
click at [334, 173] on input "url" at bounding box center [371, 168] width 171 height 18
click at [319, 165] on input "url" at bounding box center [371, 168] width 171 height 18
paste input "https://venari.pk/products/oversized-thunder-bottle-green-t-shirt-venari"
type input "https://venari.pk/products/oversized-thunder-bottle-green-t-shirt-venari"
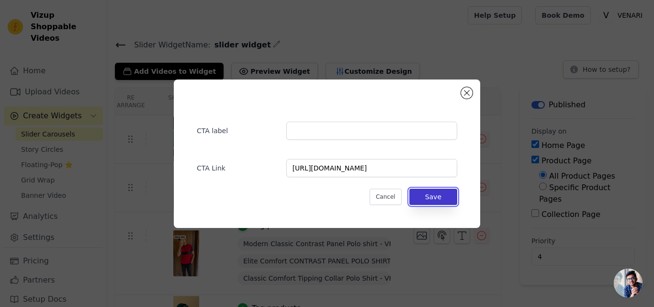
click at [450, 200] on button "Save" at bounding box center [433, 197] width 48 height 16
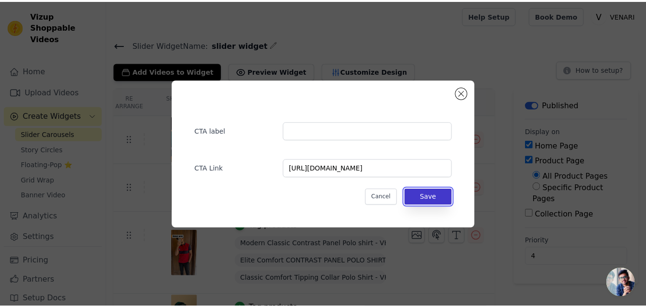
scroll to position [0, 0]
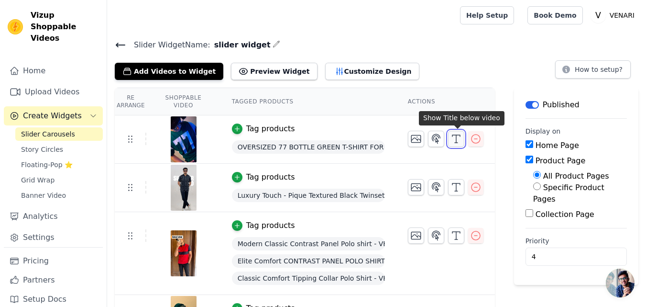
click at [453, 142] on icon "button" at bounding box center [456, 138] width 11 height 11
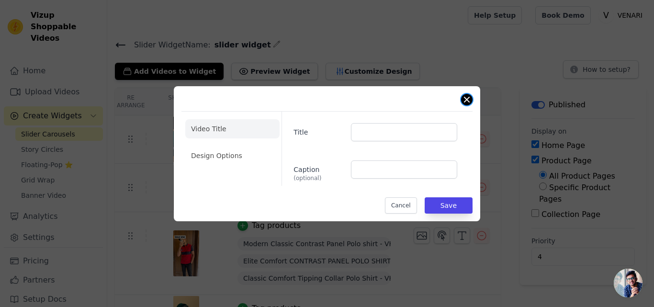
click at [464, 102] on button "Close modal" at bounding box center [466, 99] width 11 height 11
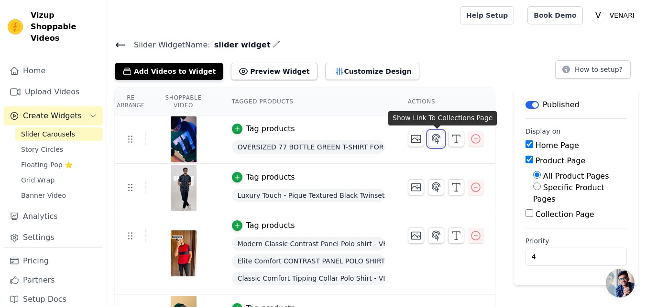
click at [439, 138] on icon "button" at bounding box center [436, 138] width 11 height 11
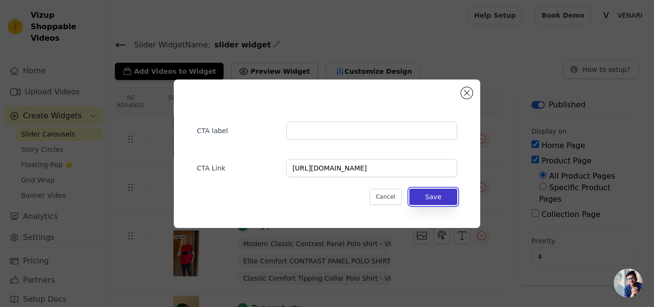
click at [431, 194] on button "Save" at bounding box center [433, 197] width 48 height 16
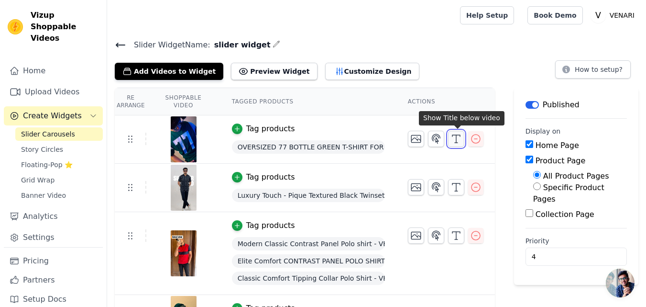
click at [456, 139] on icon "button" at bounding box center [456, 138] width 11 height 11
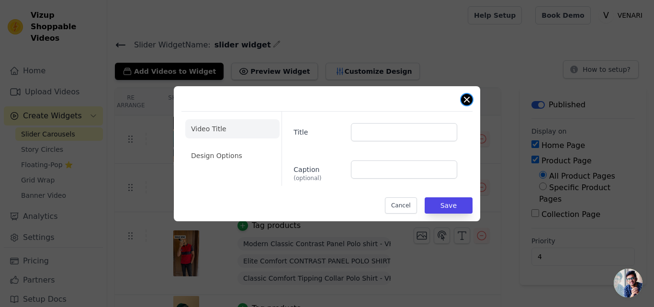
click at [467, 99] on button "Close modal" at bounding box center [466, 99] width 11 height 11
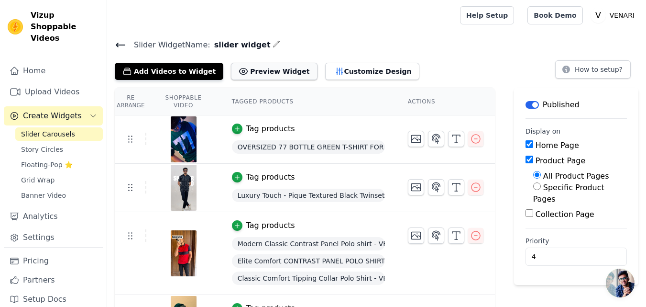
click at [267, 67] on button "Preview Widget" at bounding box center [274, 71] width 86 height 17
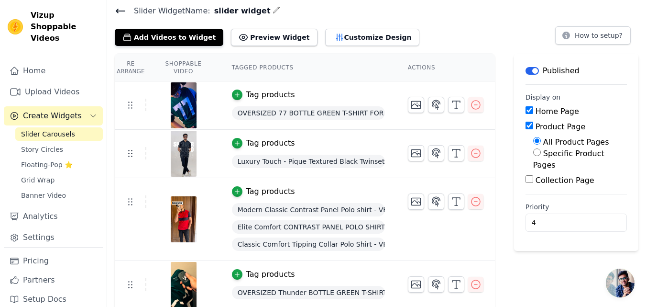
scroll to position [48, 0]
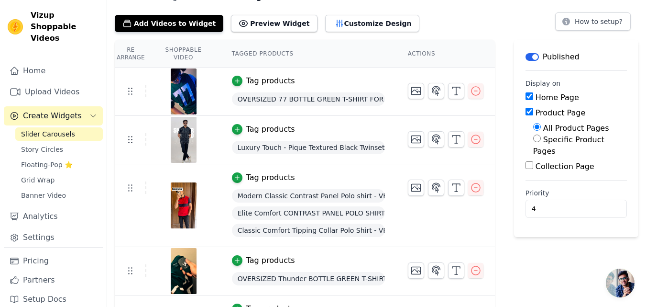
click at [530, 161] on input "Collection Page" at bounding box center [530, 165] width 8 height 8
checkbox input "true"
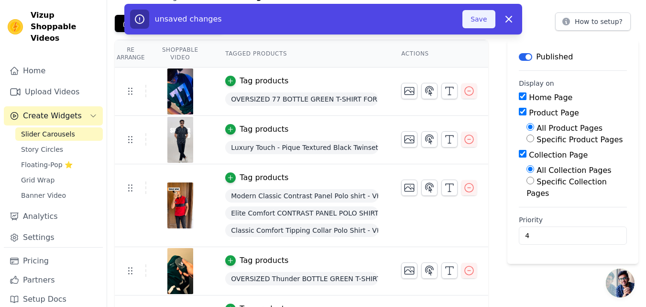
click at [490, 20] on button "Save" at bounding box center [479, 19] width 33 height 18
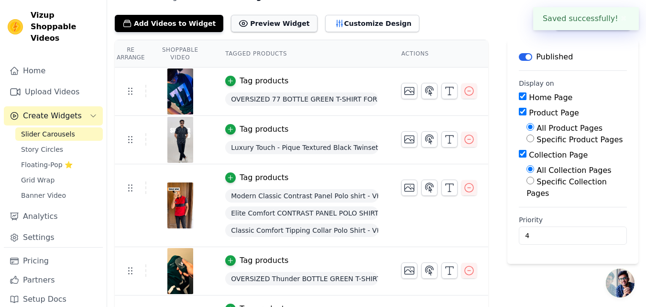
click at [248, 30] on button "Preview Widget" at bounding box center [274, 23] width 86 height 17
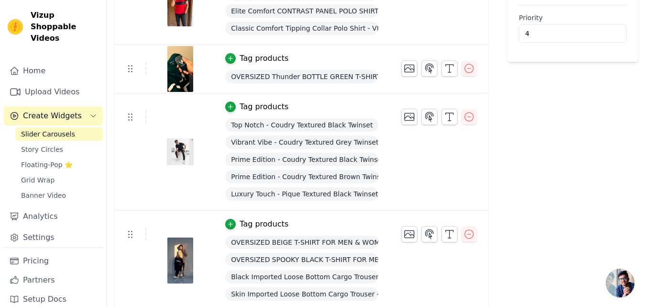
scroll to position [253, 0]
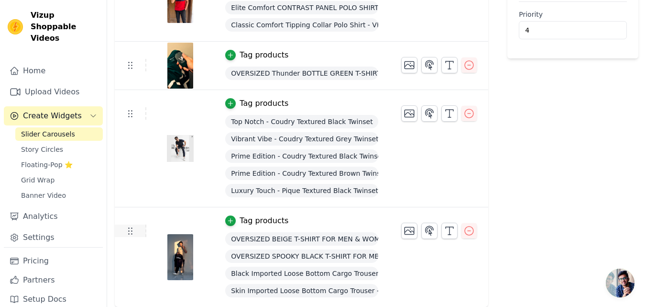
click at [128, 234] on icon at bounding box center [129, 230] width 11 height 11
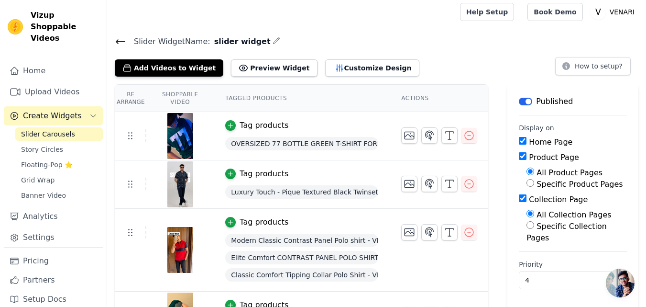
scroll to position [0, 0]
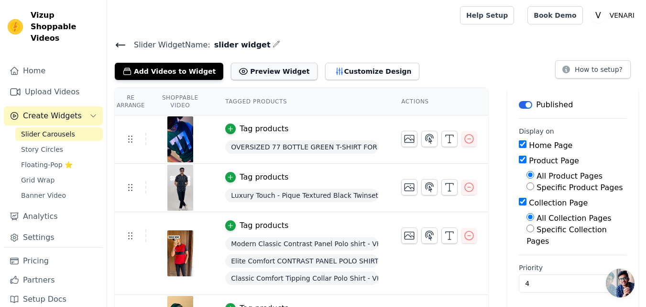
click at [251, 78] on button "Preview Widget" at bounding box center [274, 71] width 86 height 17
click at [377, 72] on button "Customize Design" at bounding box center [372, 71] width 94 height 17
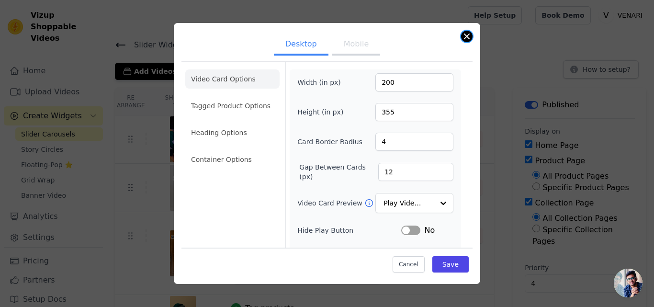
click at [467, 32] on button "Close modal" at bounding box center [466, 36] width 11 height 11
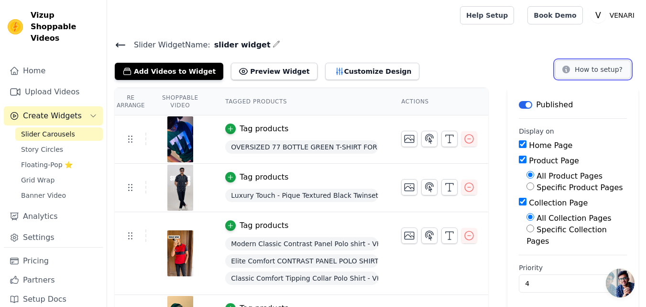
click at [594, 67] on button "How to setup?" at bounding box center [594, 69] width 76 height 18
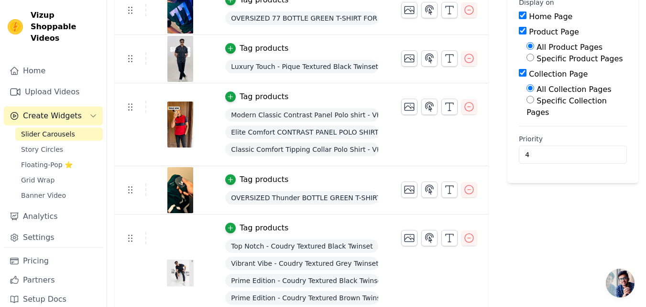
scroll to position [191, 0]
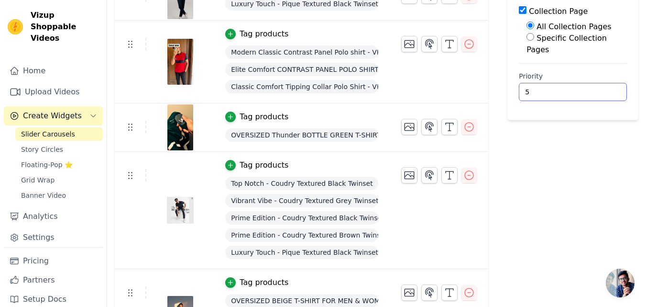
click at [606, 89] on input "5" at bounding box center [573, 92] width 108 height 18
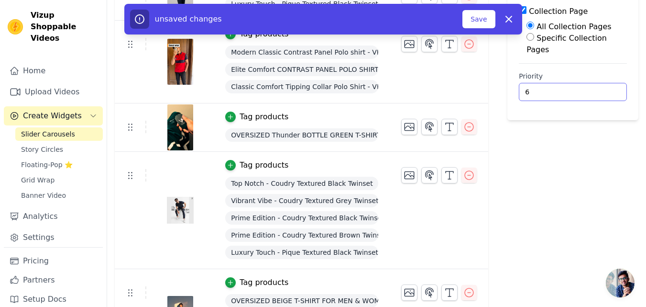
click at [606, 89] on input "6" at bounding box center [573, 92] width 108 height 18
click at [606, 89] on input "7" at bounding box center [573, 92] width 108 height 18
click at [606, 89] on input "8" at bounding box center [573, 92] width 108 height 18
click at [606, 93] on input "7" at bounding box center [573, 92] width 108 height 18
click at [605, 94] on input "6" at bounding box center [573, 92] width 108 height 18
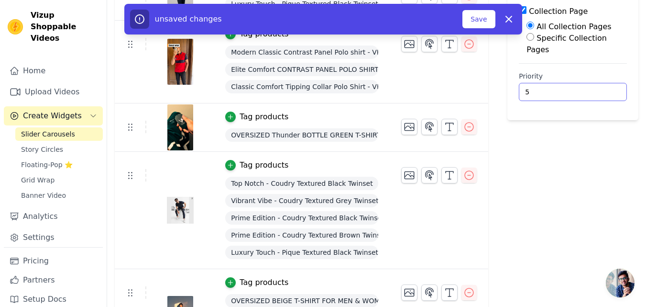
click at [605, 94] on input "5" at bounding box center [573, 92] width 108 height 18
click at [605, 94] on input "4" at bounding box center [573, 92] width 108 height 18
click at [605, 94] on input "3" at bounding box center [573, 92] width 108 height 18
click at [605, 94] on input "2" at bounding box center [573, 92] width 108 height 18
click at [605, 94] on input "1" at bounding box center [573, 92] width 108 height 18
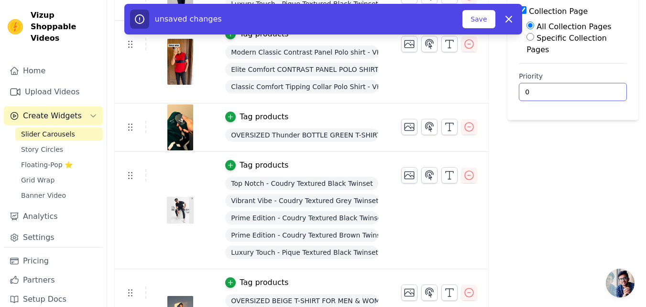
type input "0"
click at [605, 94] on input "0" at bounding box center [573, 92] width 108 height 18
click at [491, 21] on button "Save" at bounding box center [479, 19] width 33 height 18
click at [482, 23] on button "Save" at bounding box center [479, 19] width 33 height 18
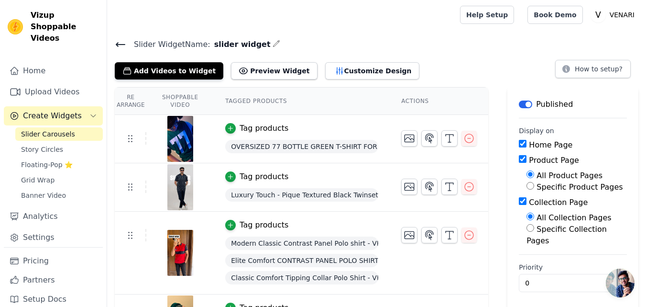
scroll to position [0, 0]
click at [527, 158] on input "Product Page" at bounding box center [523, 160] width 8 height 8
checkbox input "false"
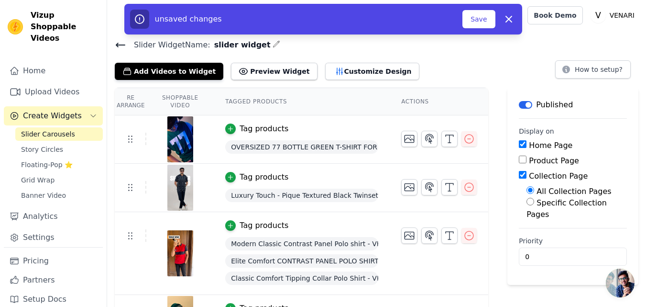
click at [527, 176] on input "Collection Page" at bounding box center [523, 175] width 8 height 8
checkbox input "false"
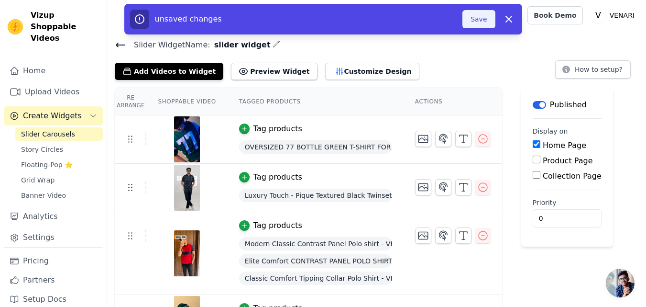
click at [484, 19] on button "Save" at bounding box center [479, 19] width 33 height 18
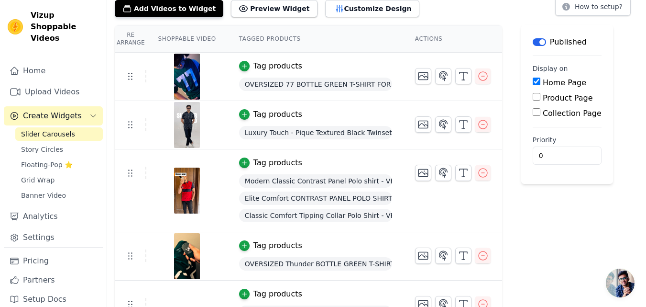
scroll to position [48, 0]
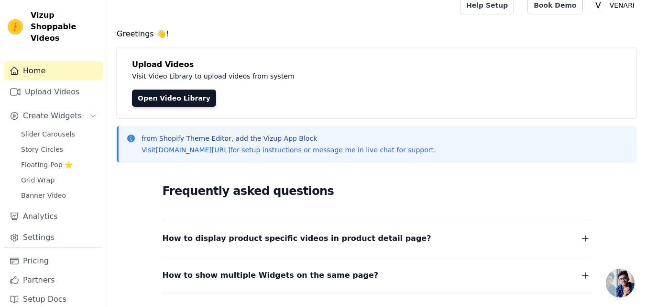
scroll to position [5, 0]
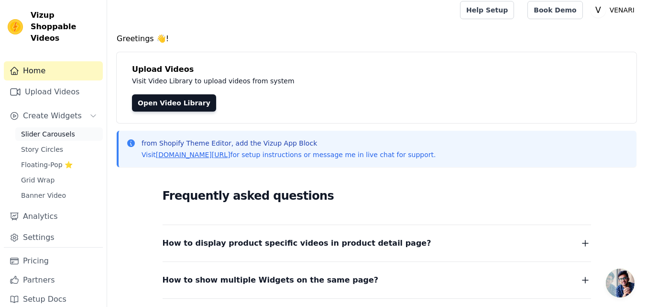
click at [56, 129] on span "Slider Carousels" at bounding box center [48, 134] width 54 height 10
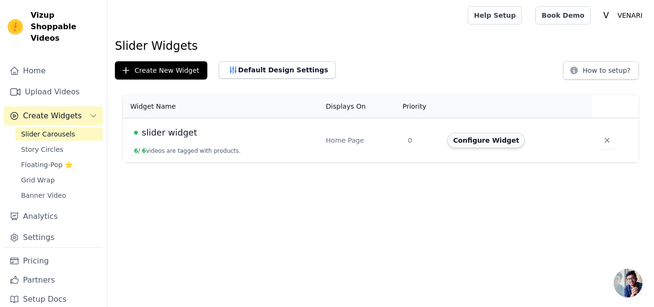
click at [491, 141] on button "Configure Widget" at bounding box center [486, 140] width 78 height 15
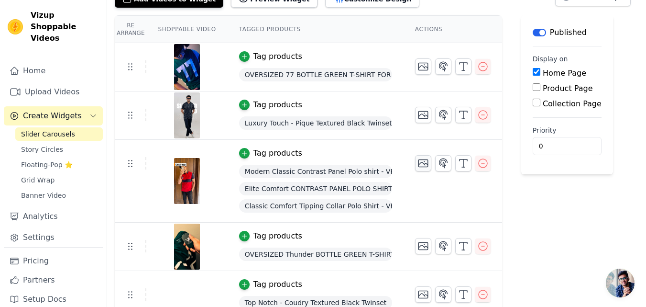
scroll to position [96, 0]
